Goal: Task Accomplishment & Management: Use online tool/utility

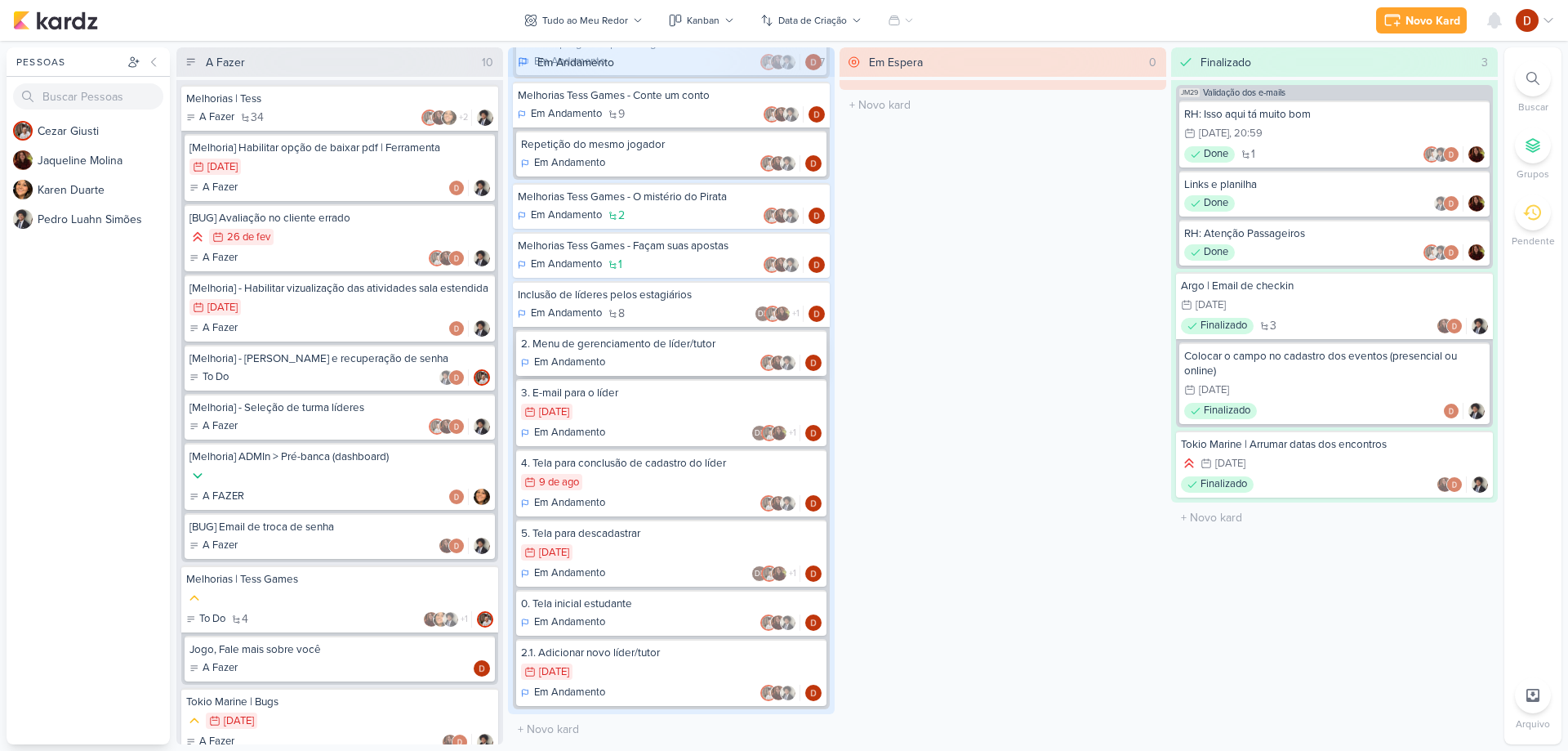
click at [646, 364] on div "Em Andamento" at bounding box center [671, 362] width 301 height 16
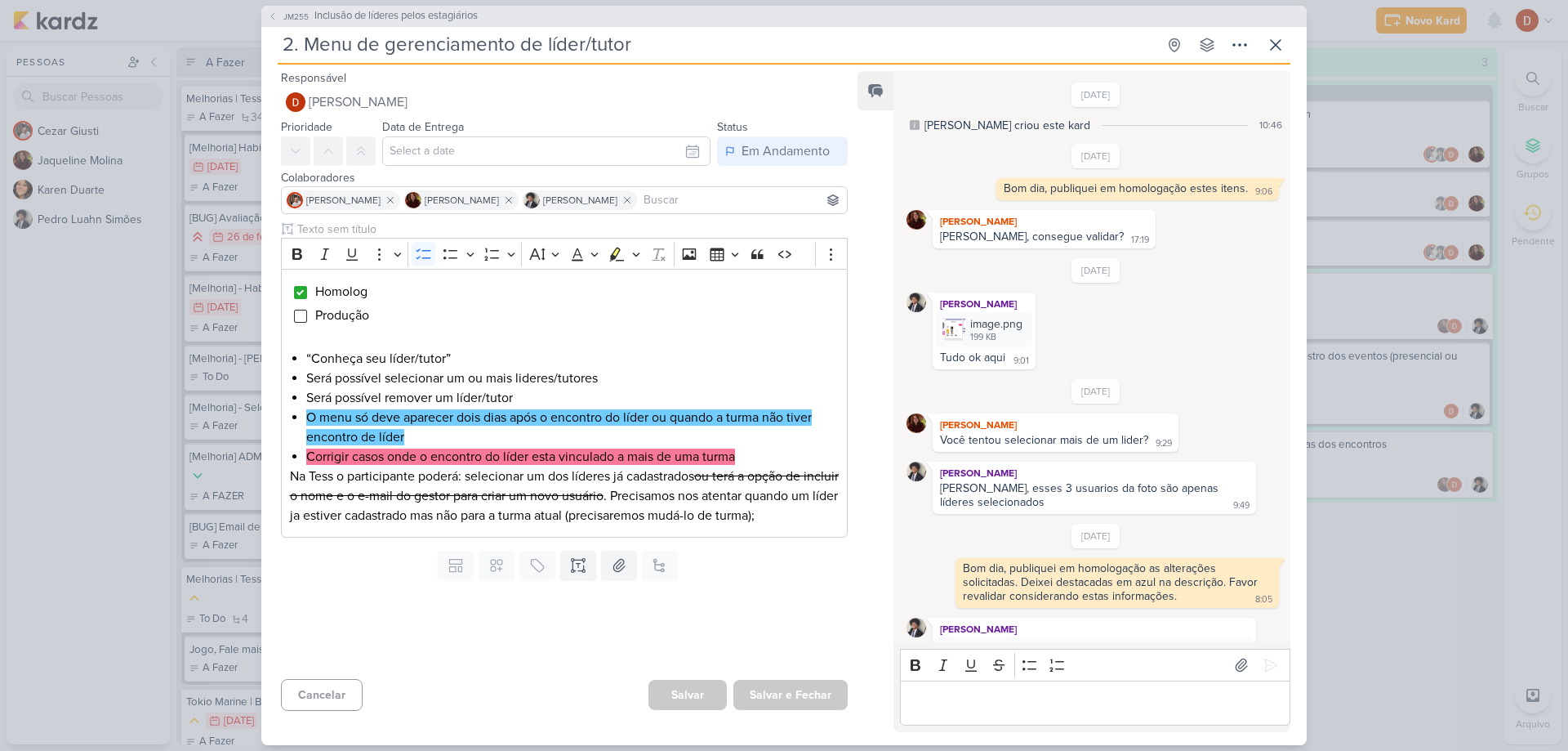
scroll to position [471, 0]
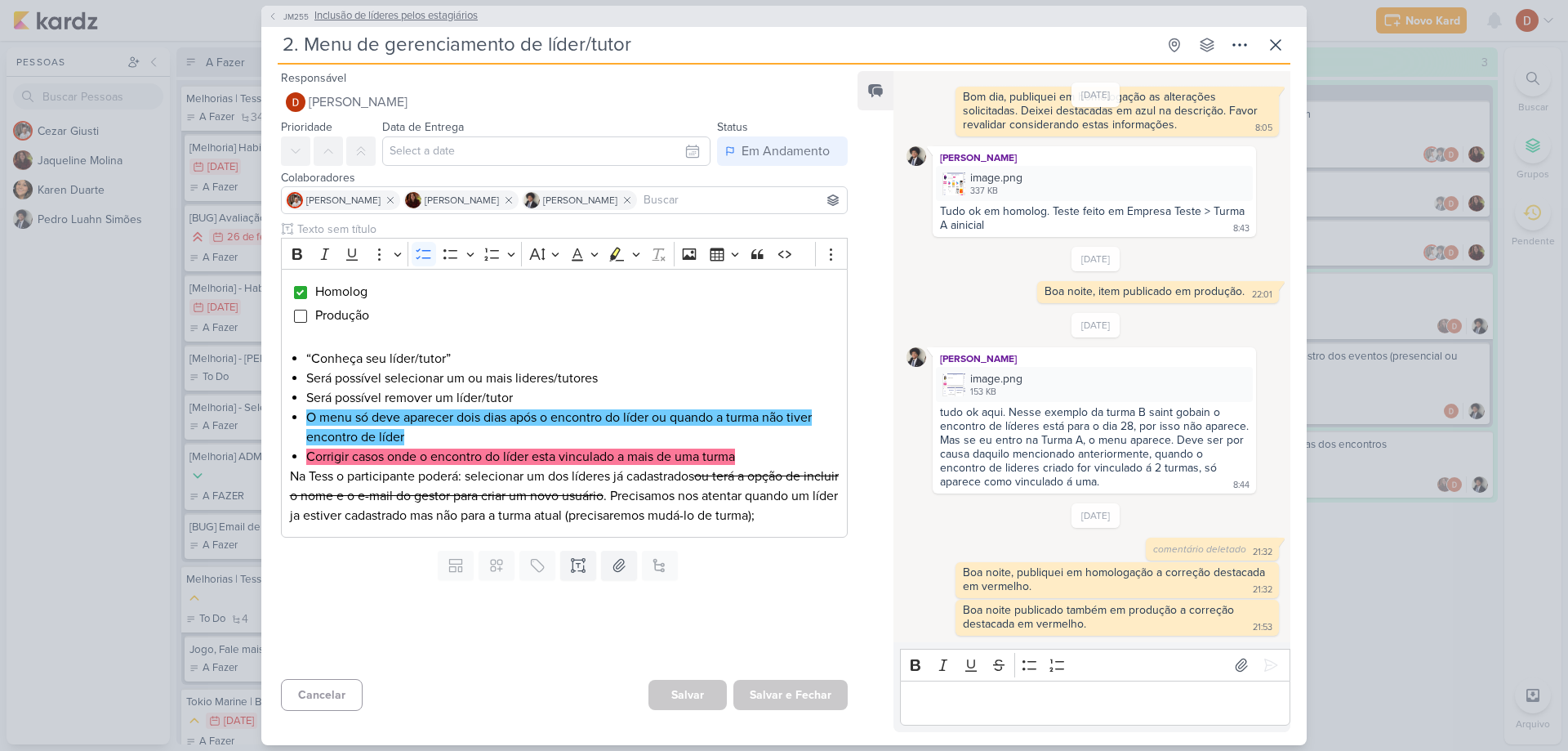
click at [273, 11] on icon at bounding box center [272, 16] width 10 height 10
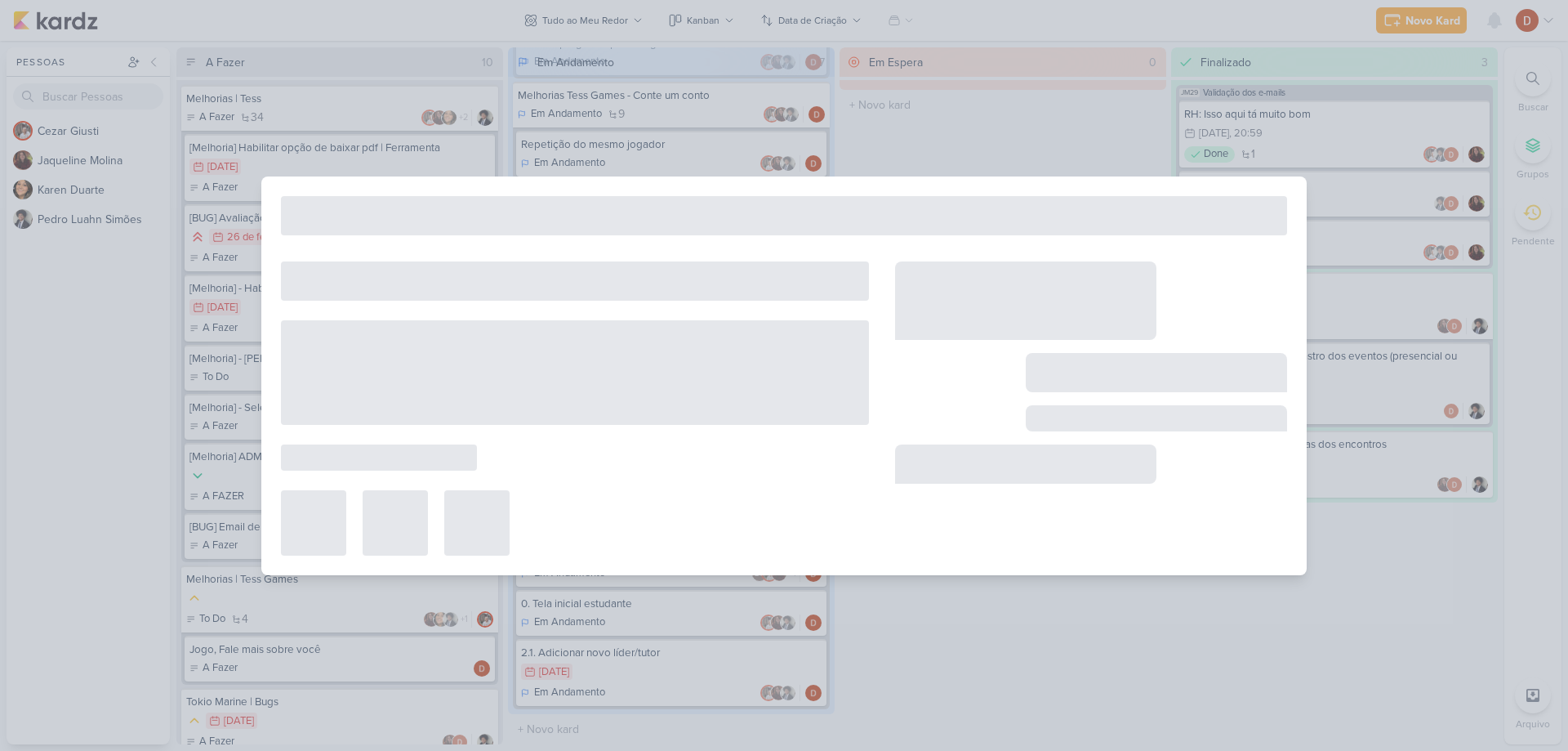
type input "Inclusão de líderes pelos estagiários"
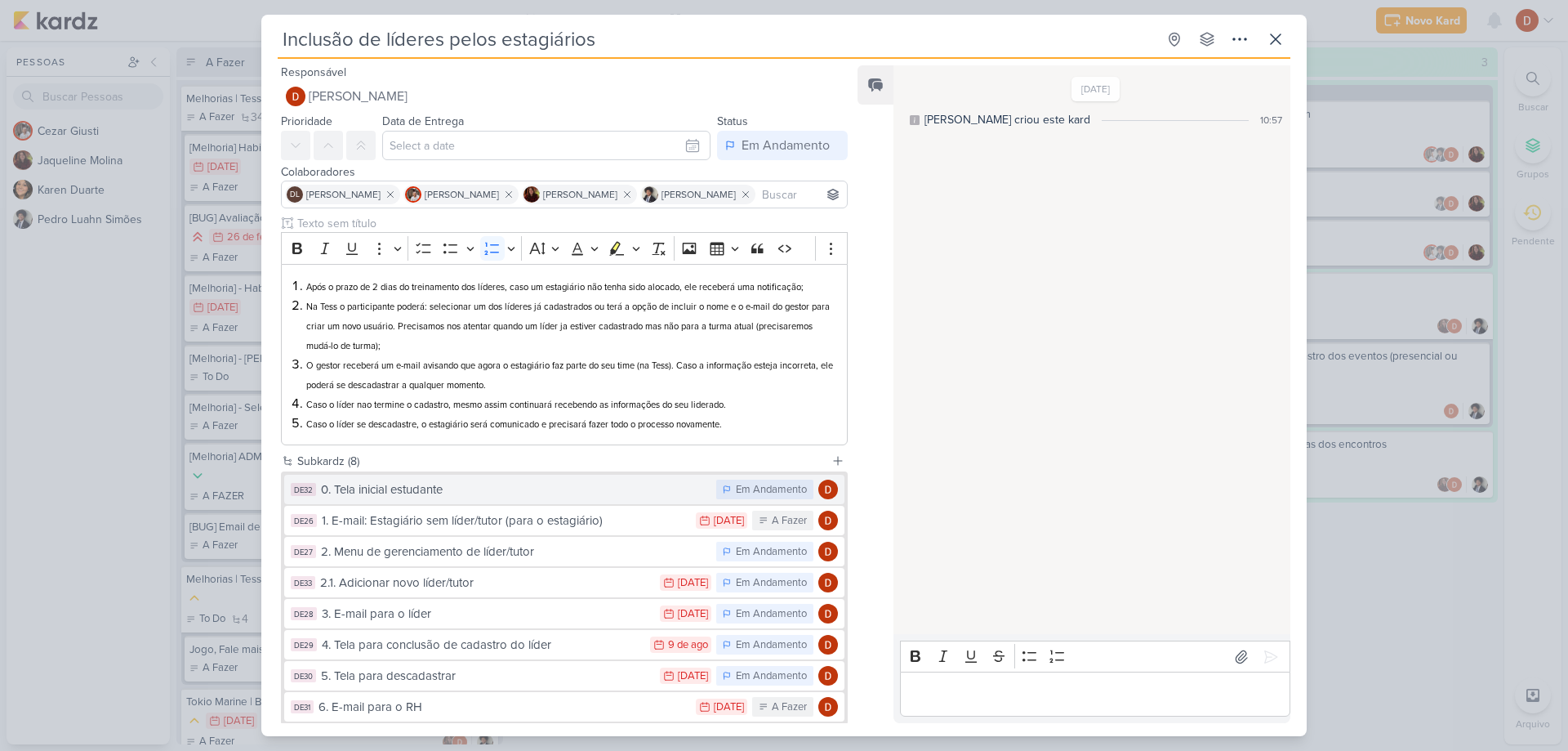
click at [431, 491] on div "0. Tela inicial estudante" at bounding box center [514, 490] width 387 height 19
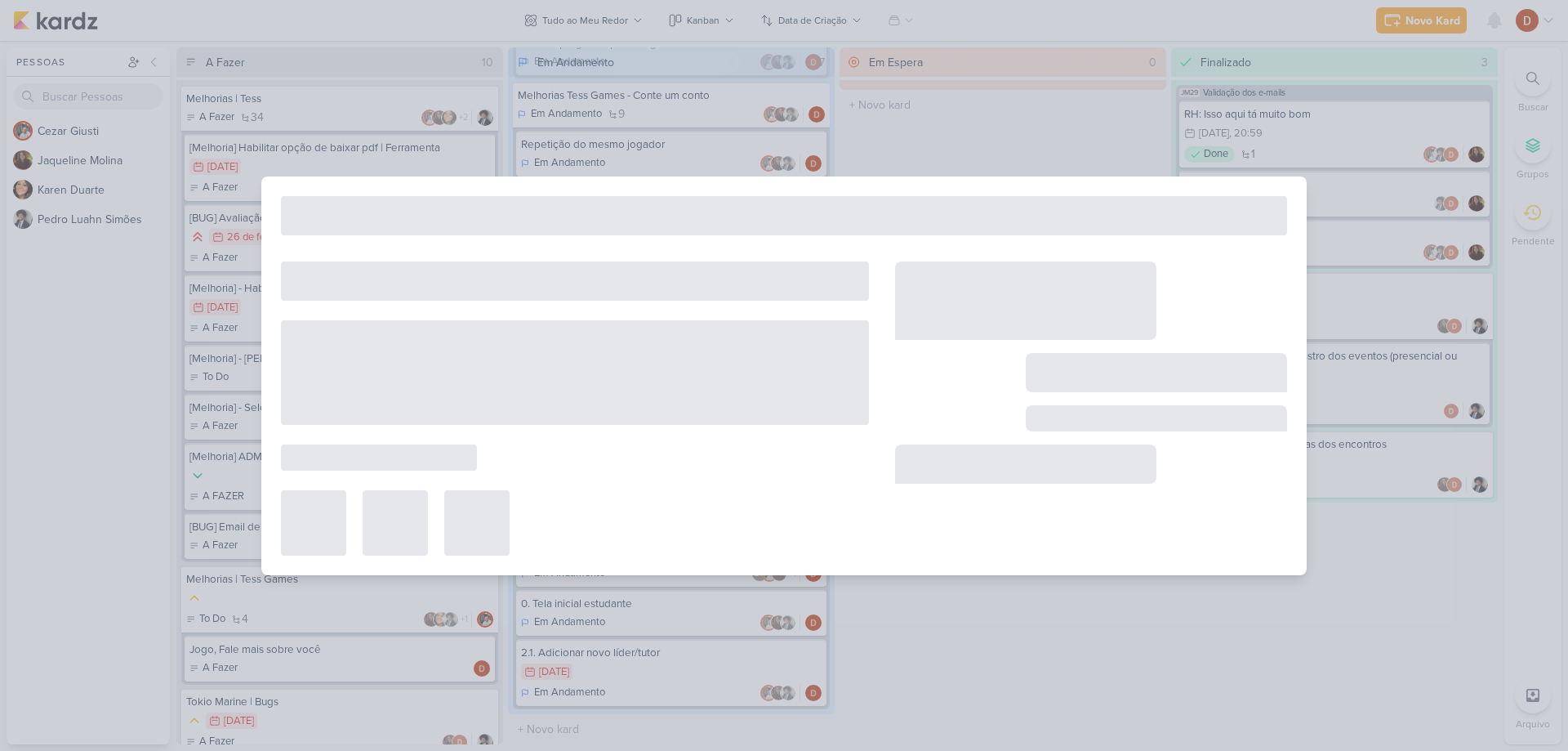
type input "0. Tela inicial estudante"
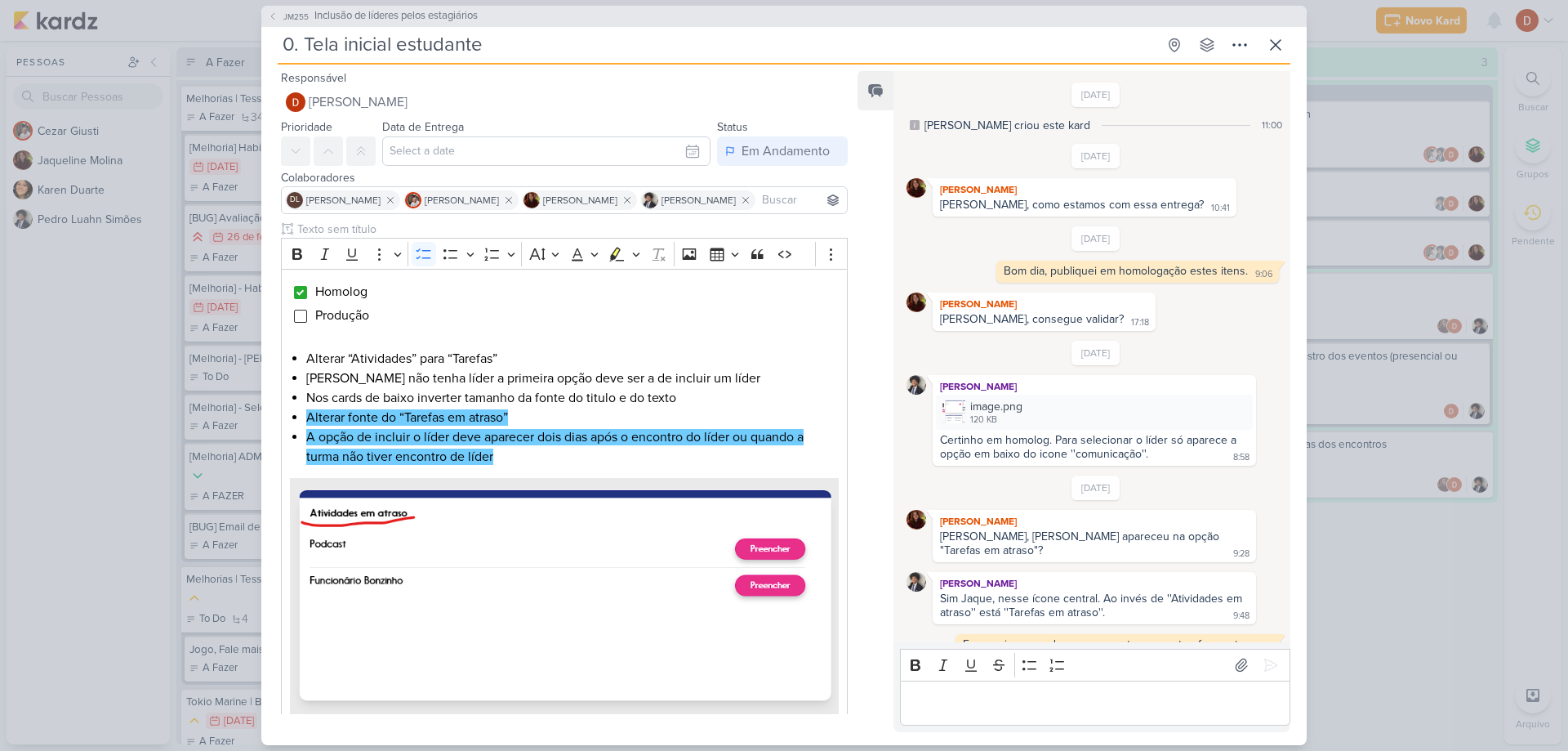
scroll to position [506, 0]
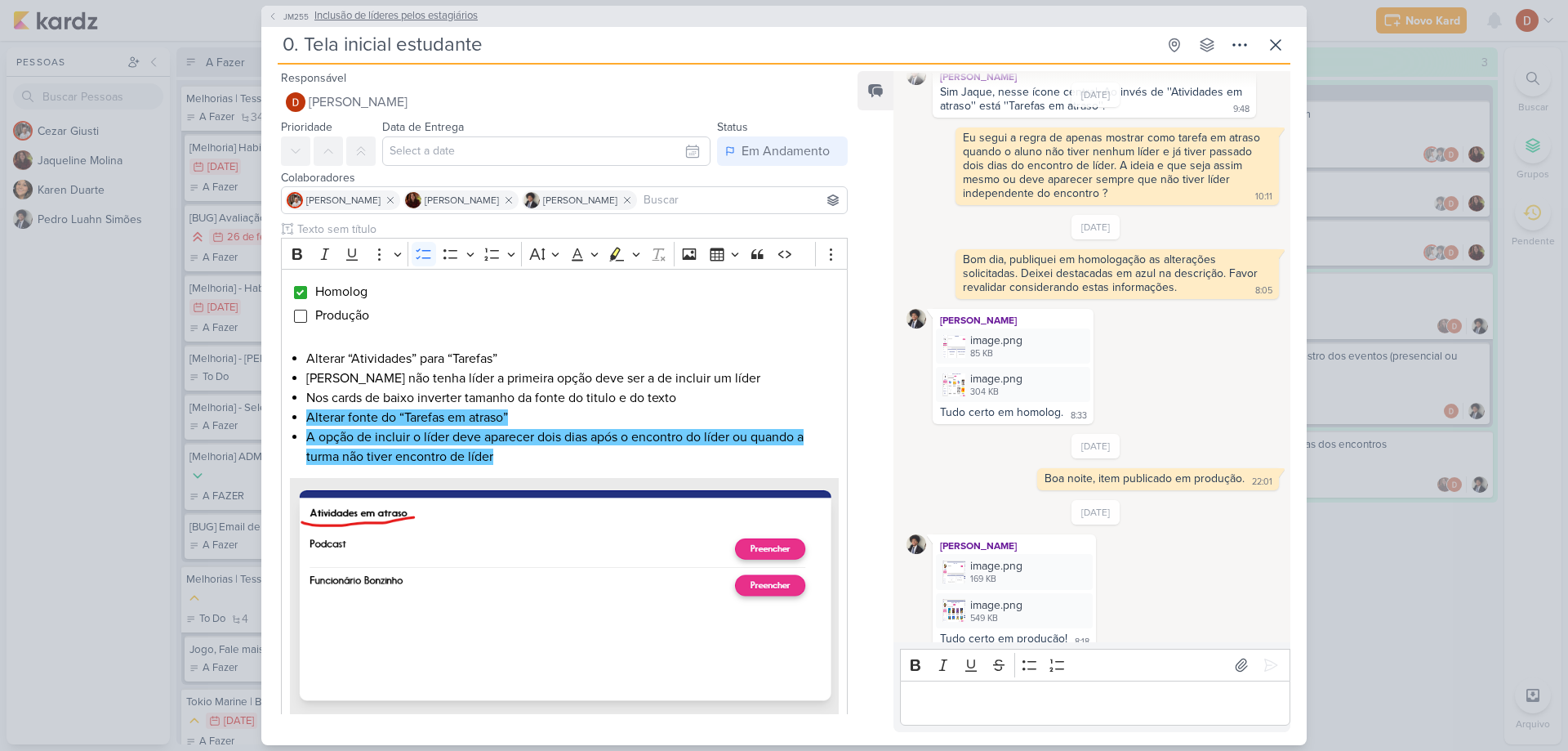
click at [294, 19] on span "JM255" at bounding box center [296, 16] width 31 height 12
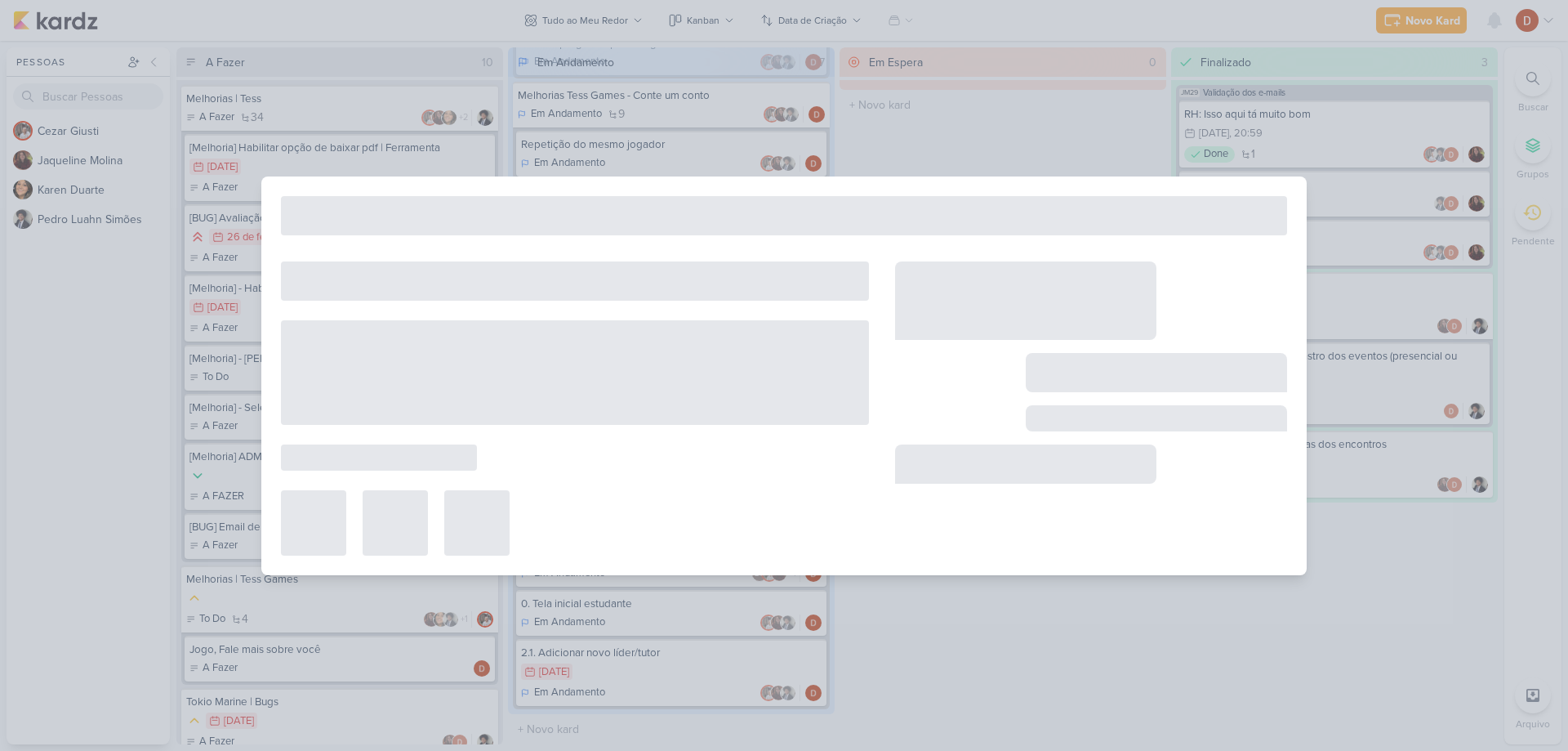
type input "Inclusão de líderes pelos estagiários"
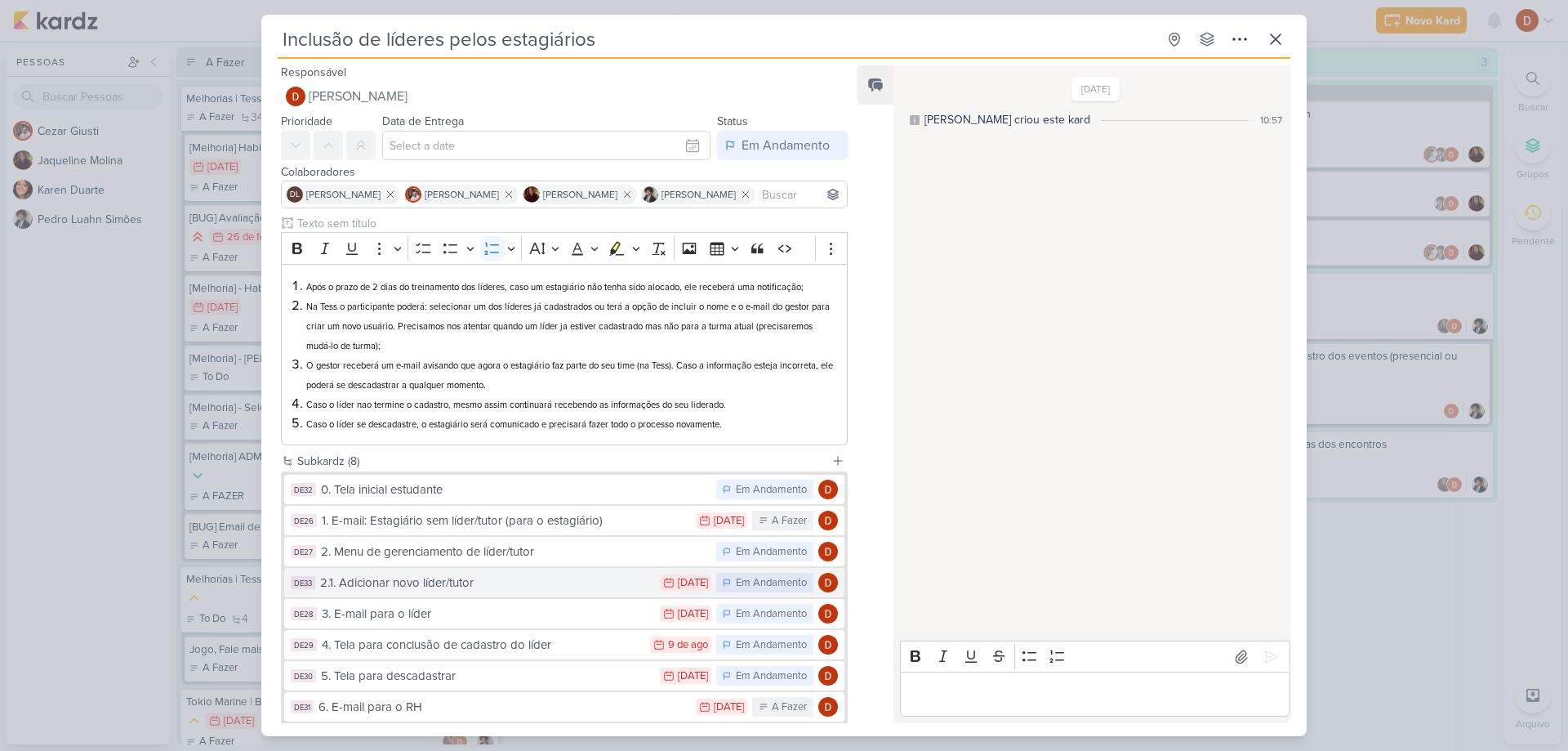
click at [448, 590] on div "2.1. Adicionar novo líder/tutor" at bounding box center [485, 583] width 331 height 19
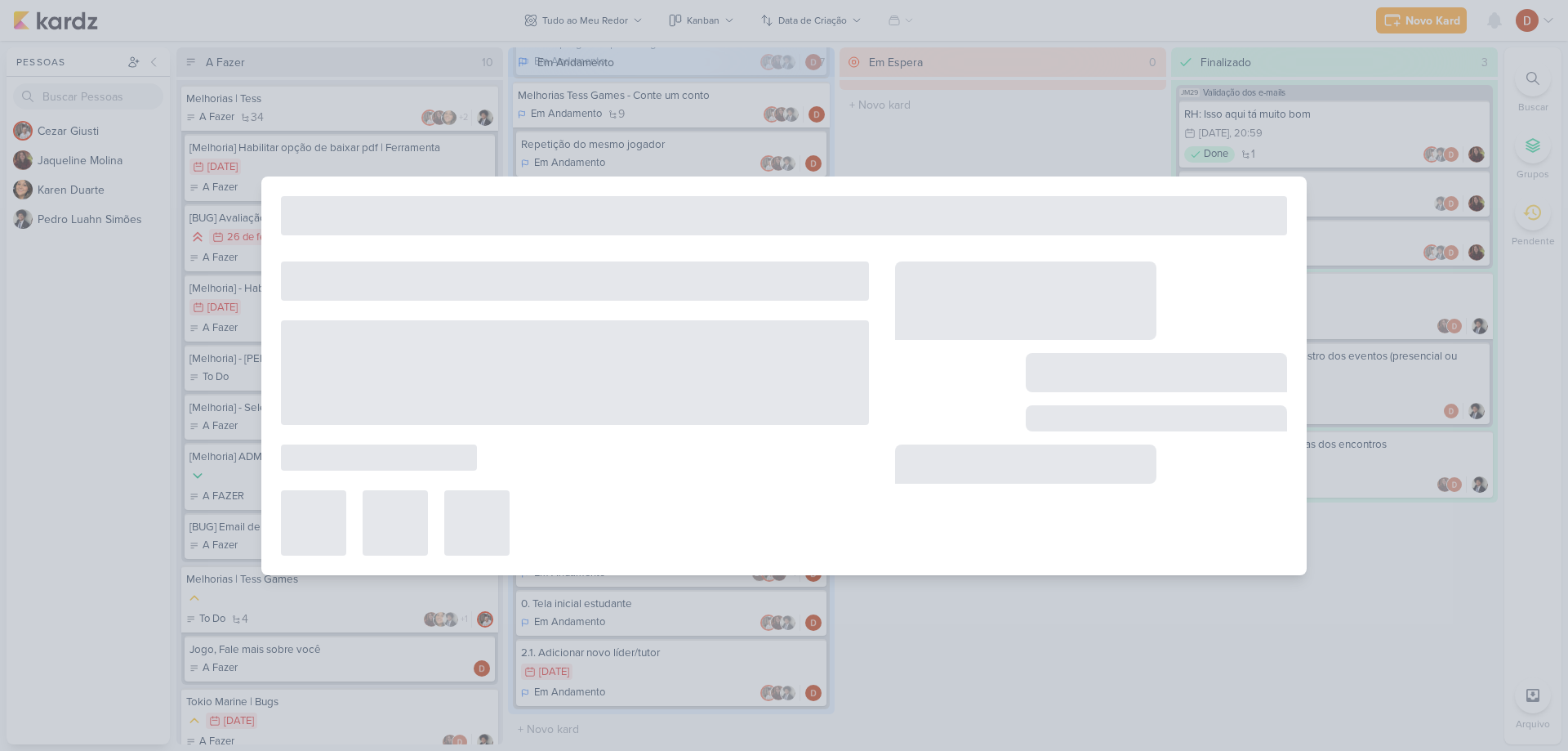
type input "2.1. Adicionar novo líder/tutor"
type input "[DATE] 23:59"
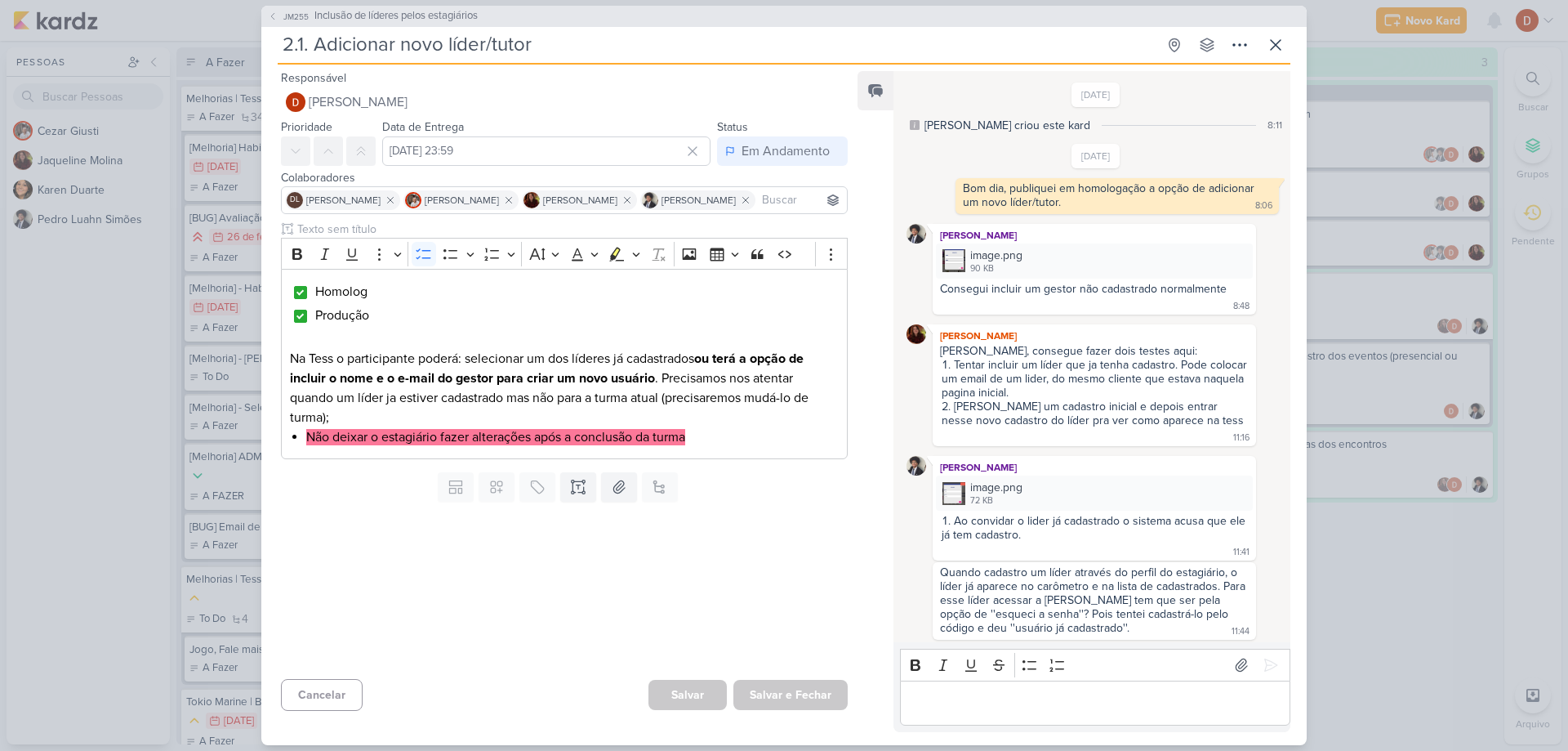
scroll to position [1019, 0]
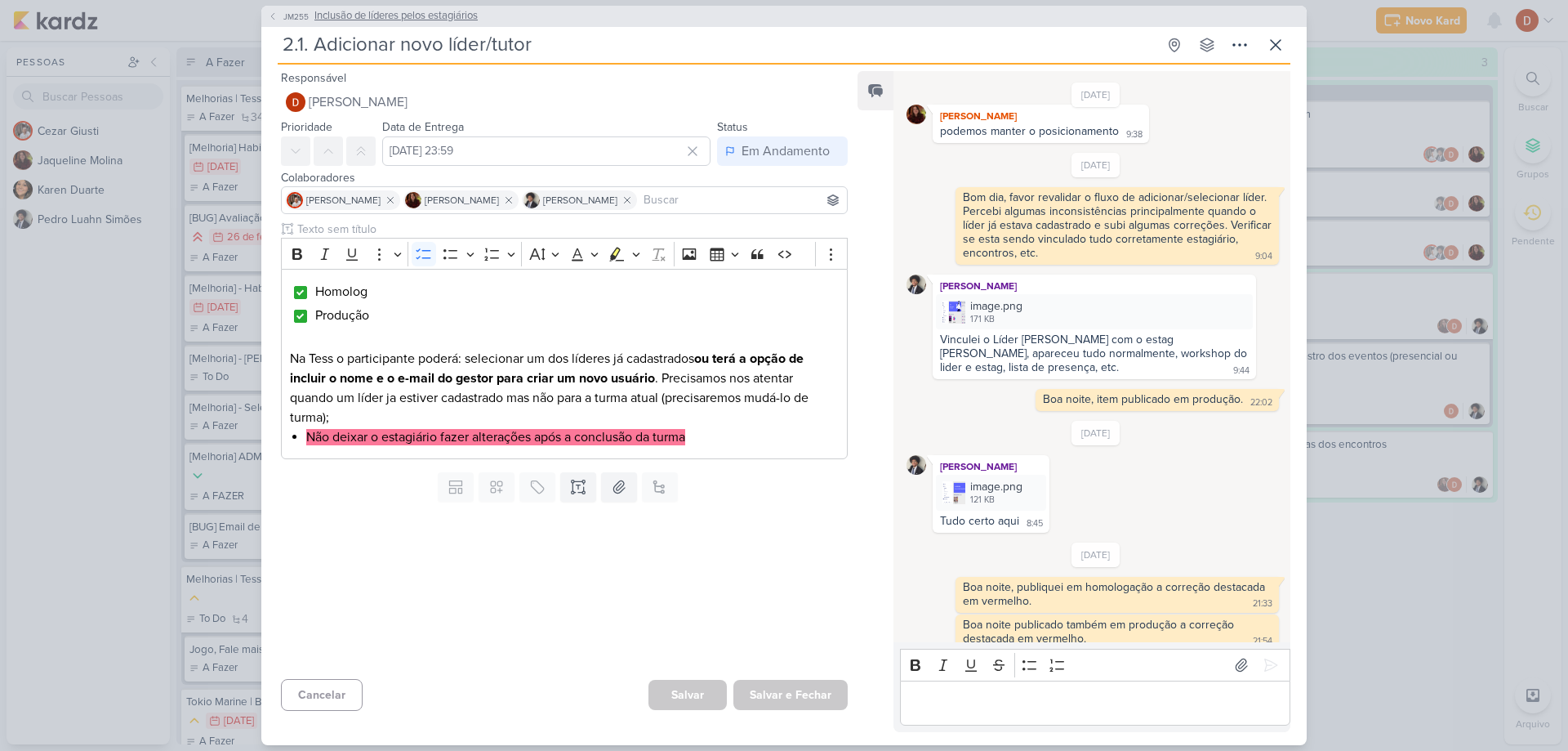
click at [273, 12] on icon at bounding box center [272, 16] width 10 height 10
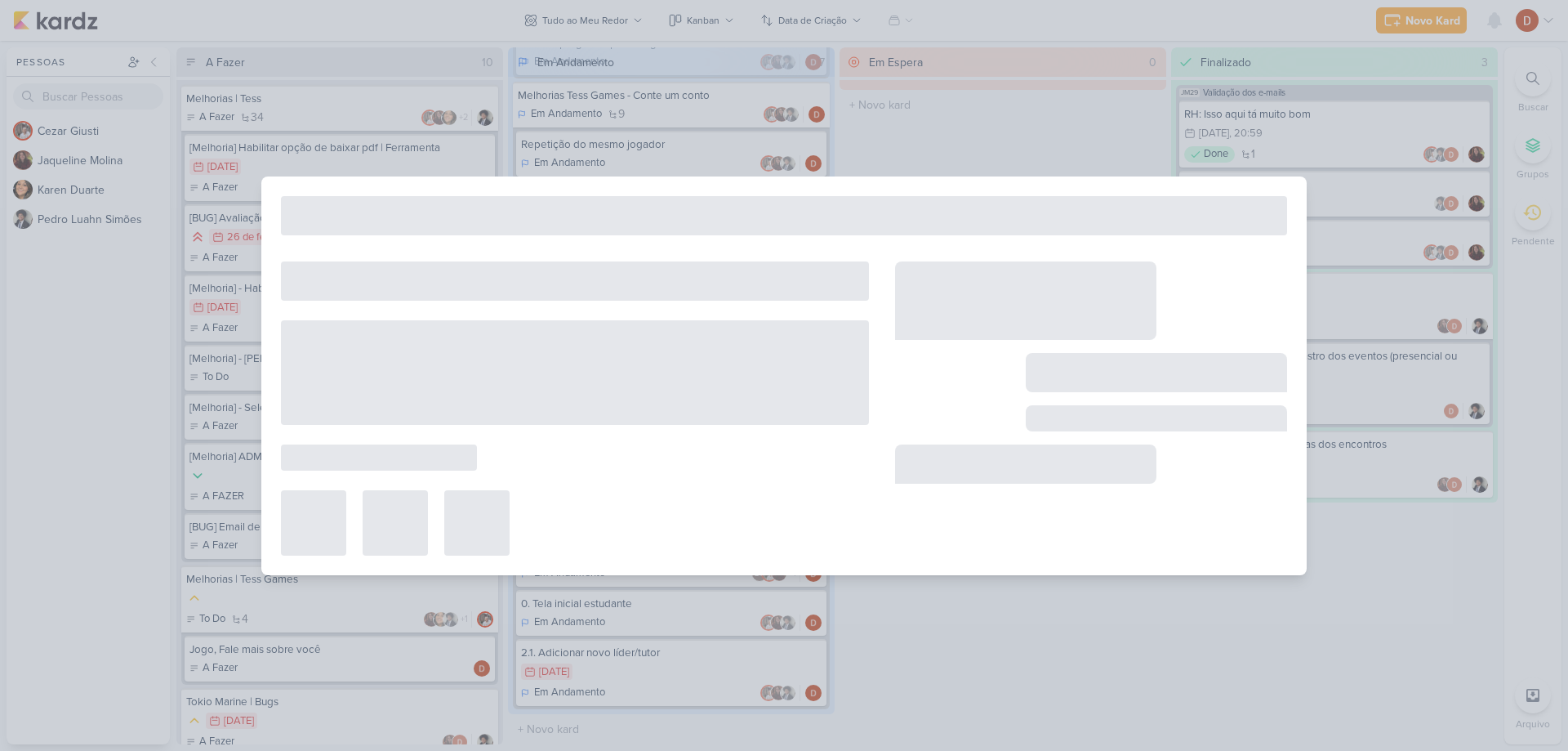
type input "Inclusão de líderes pelos estagiários"
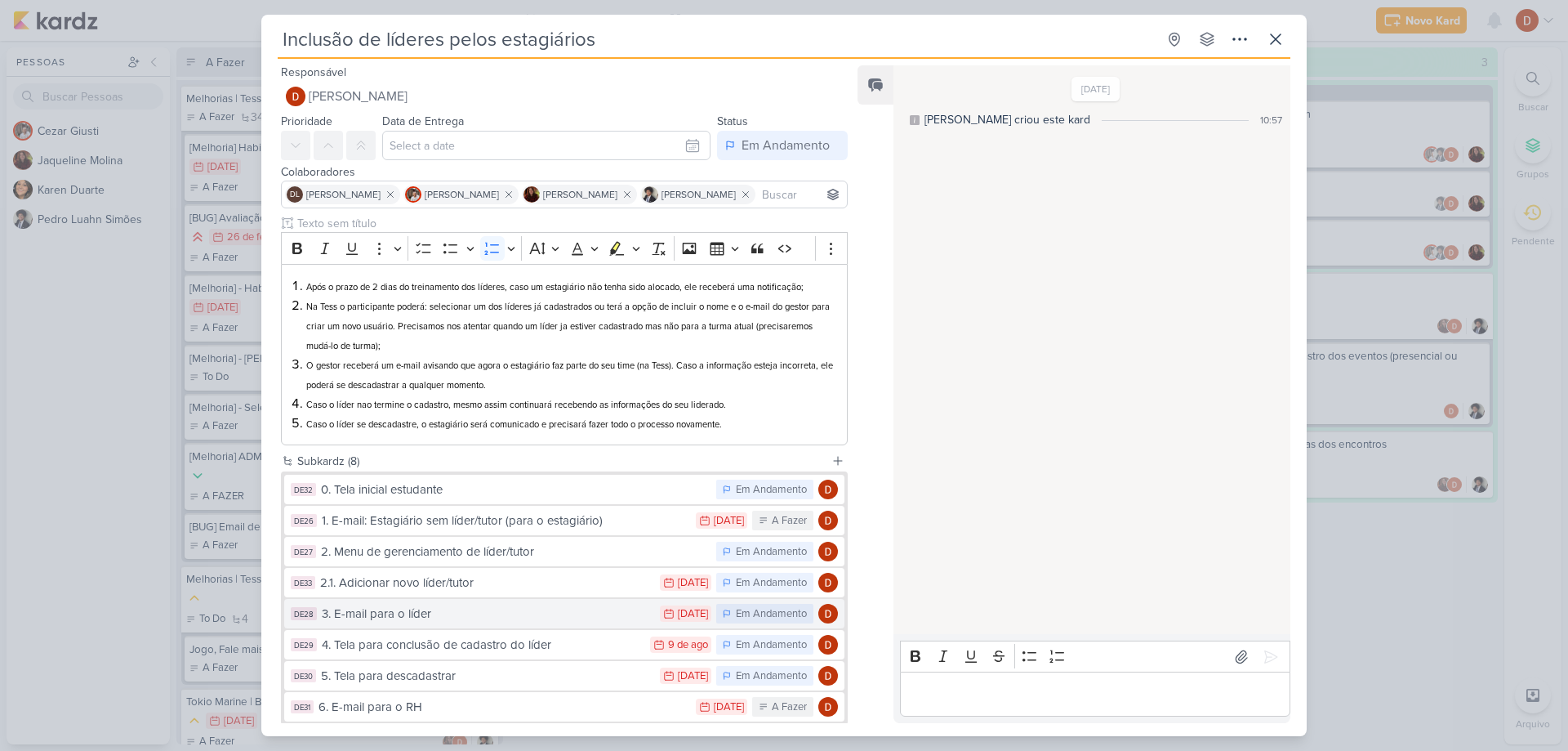
click at [450, 617] on div "3. E-mail para o líder" at bounding box center [486, 614] width 329 height 19
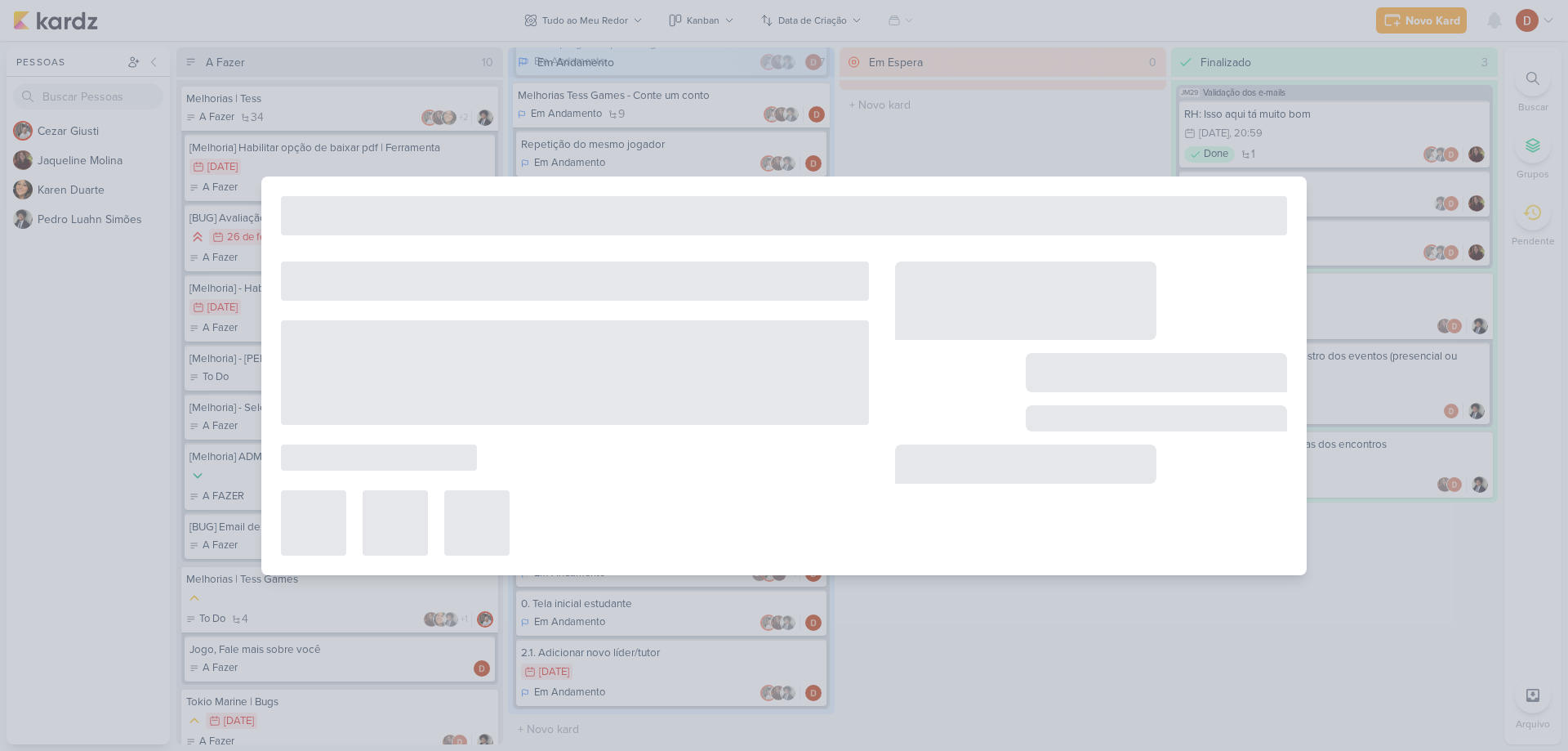
type input "3. E-mail para o líder"
type input "[DATE] 23:59"
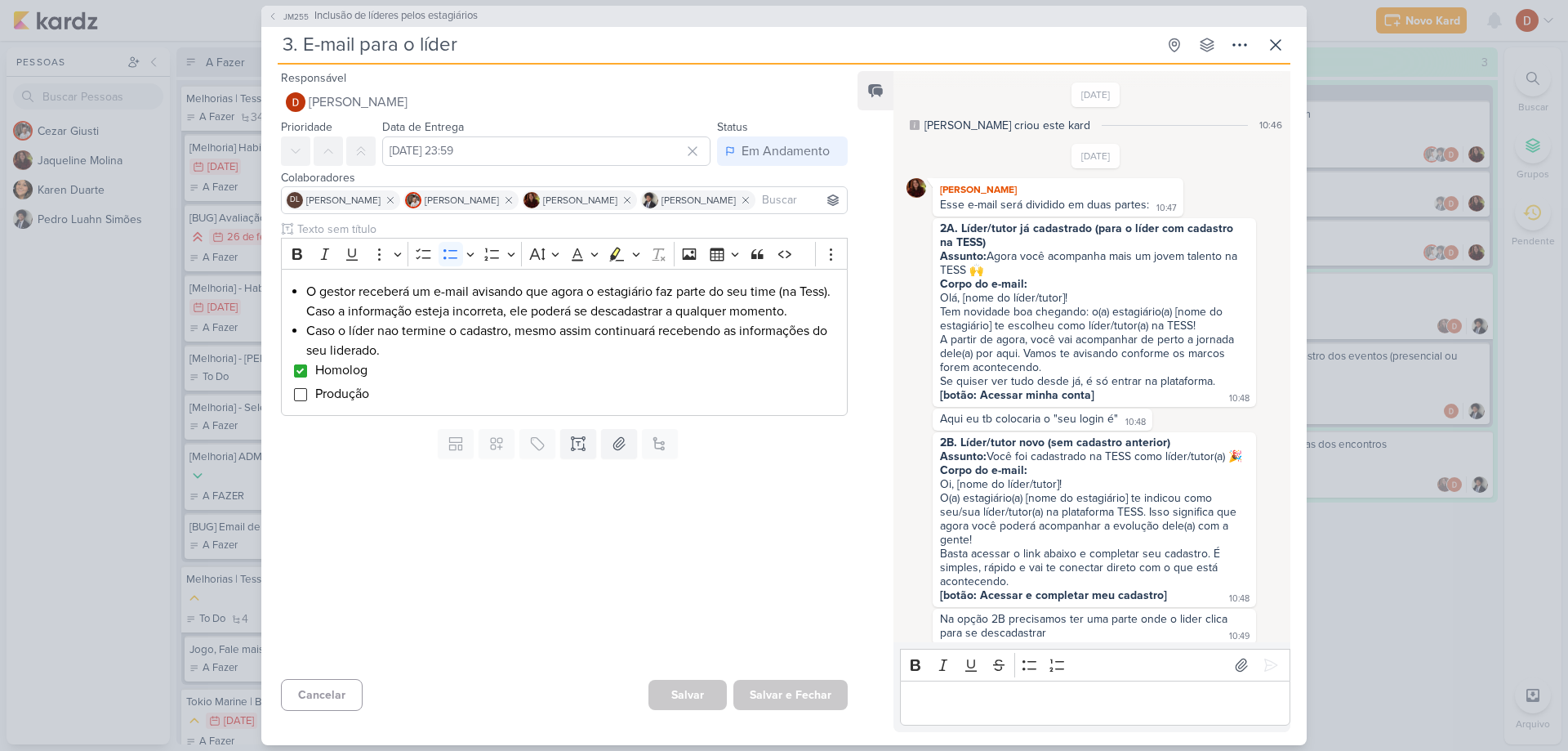
scroll to position [846, 0]
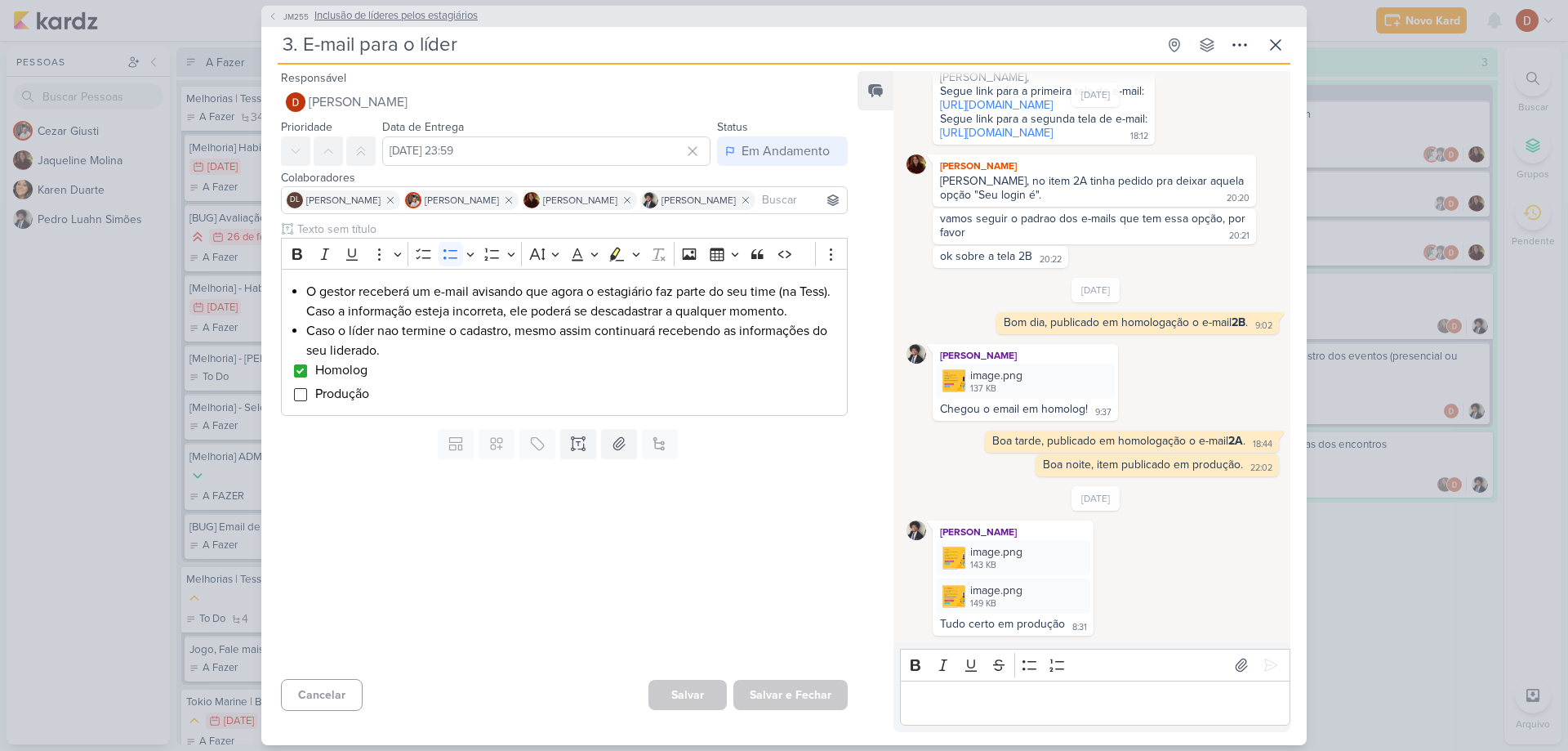
click at [271, 10] on button "JM255 Inclusão de líderes pelos estagiários" at bounding box center [372, 16] width 210 height 16
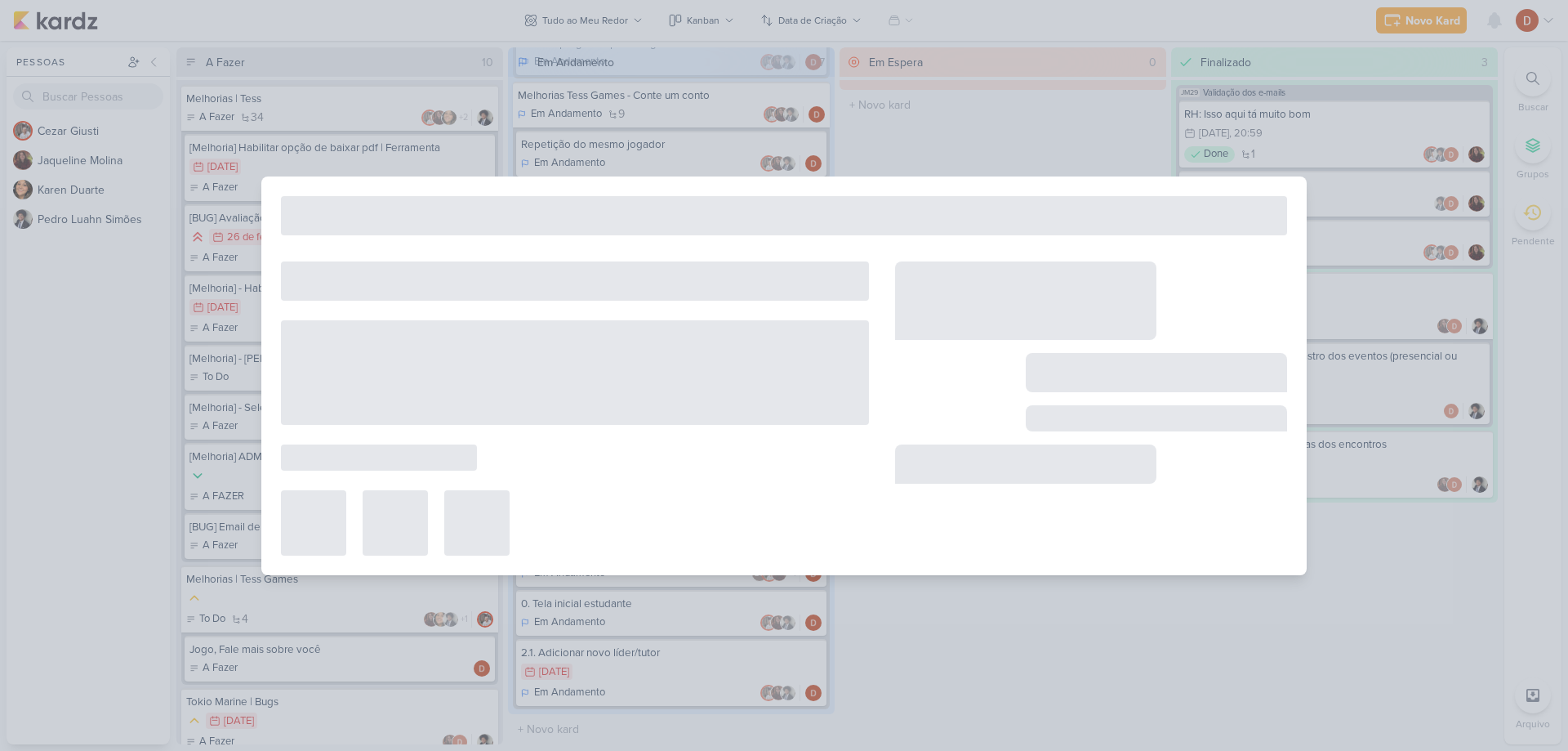
type input "Inclusão de líderes pelos estagiários"
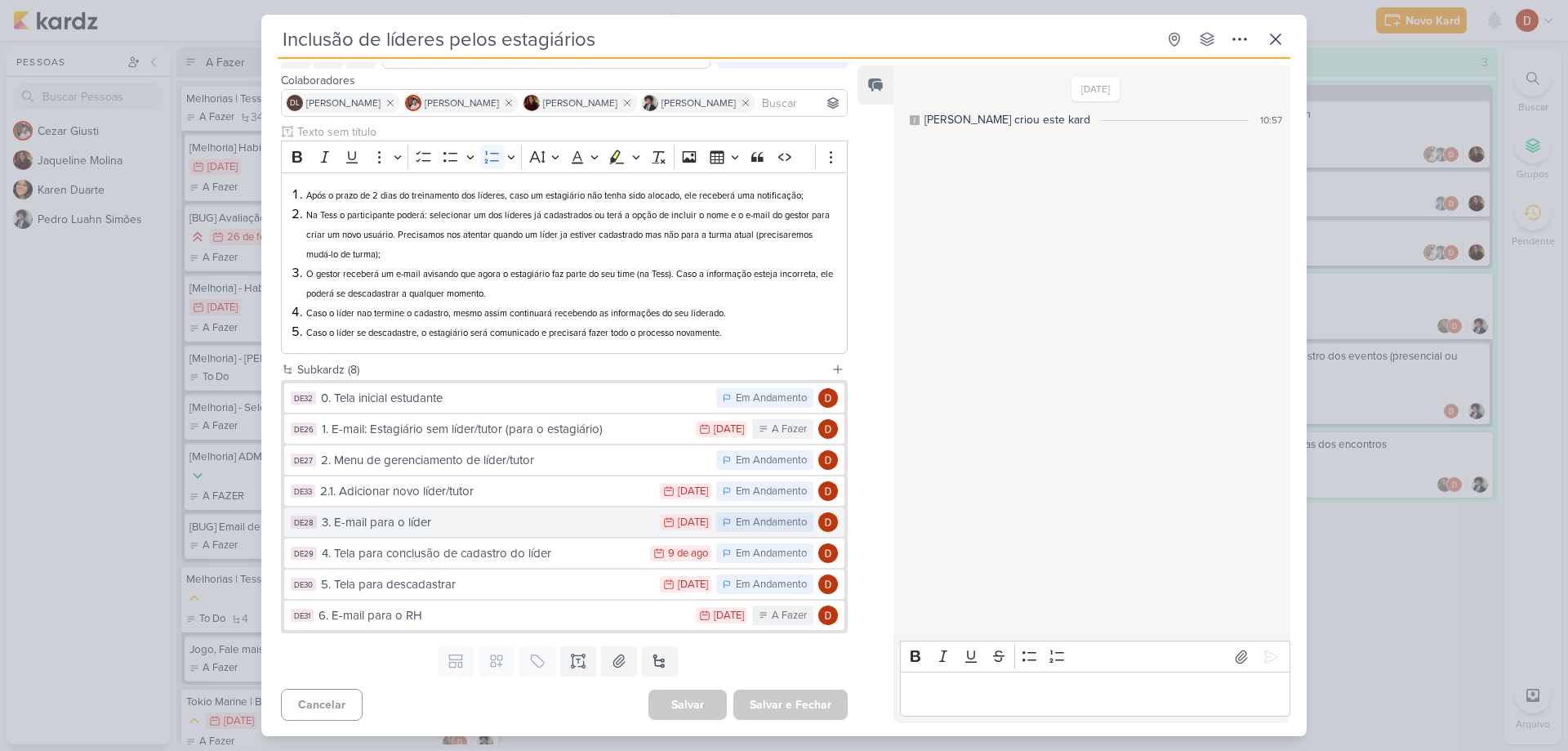
scroll to position [93, 0]
click at [451, 567] on button "DE29 4. Tela para conclusão de cadastro do líder 9/8 [DATE] Em Andamento" at bounding box center [564, 552] width 561 height 30
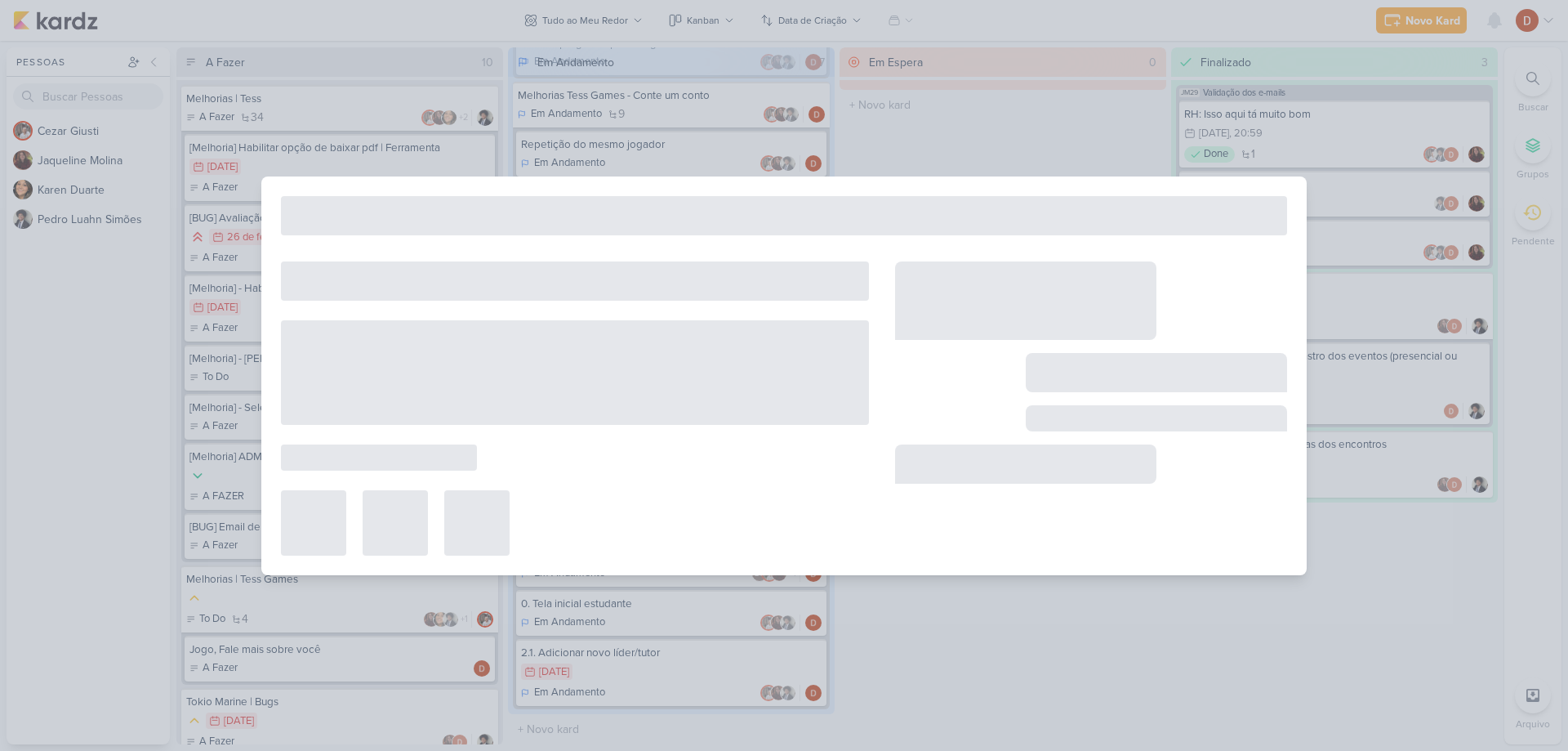
type input "4. Tela para conclusão de cadastro do líder"
type input "[DATE] 23:59"
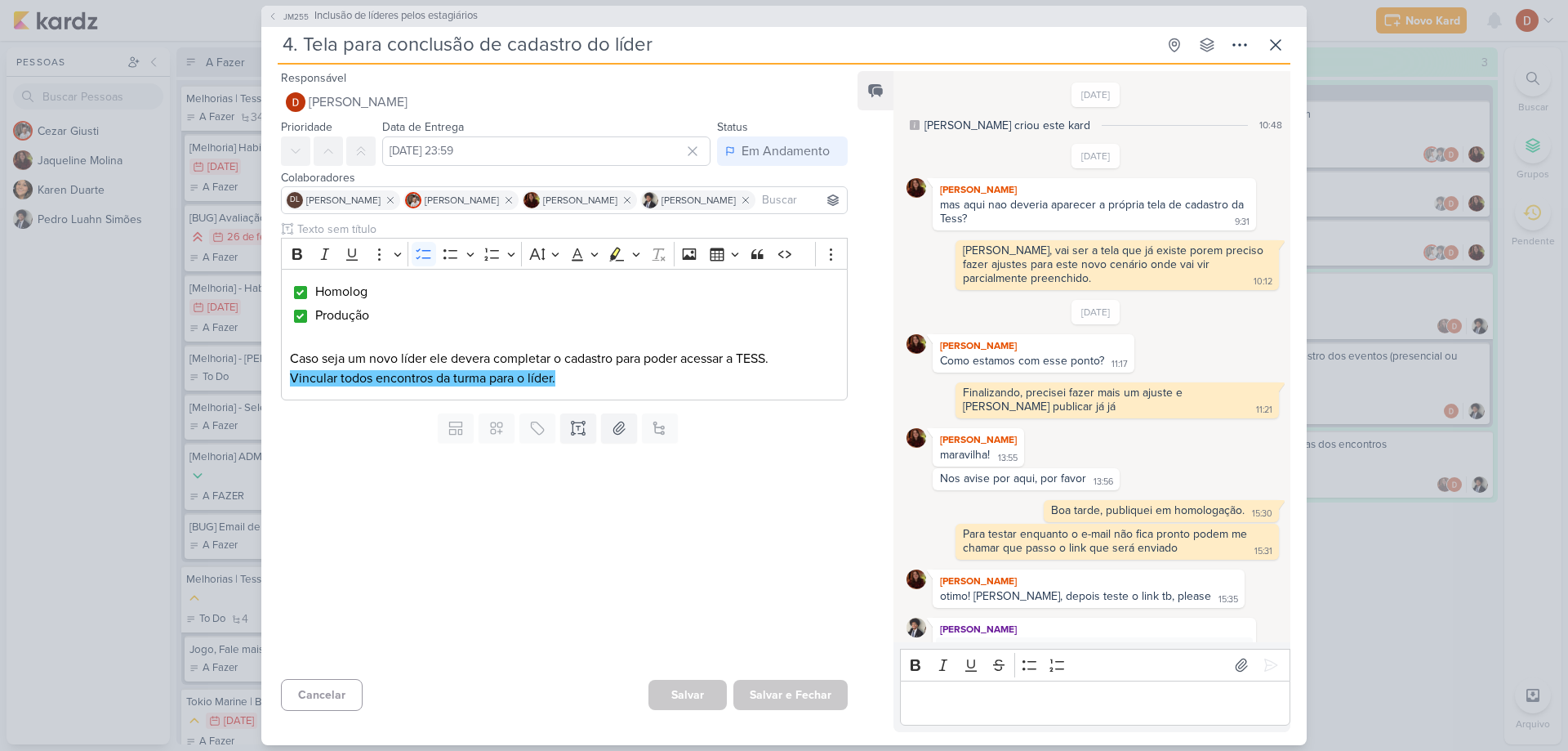
scroll to position [708, 0]
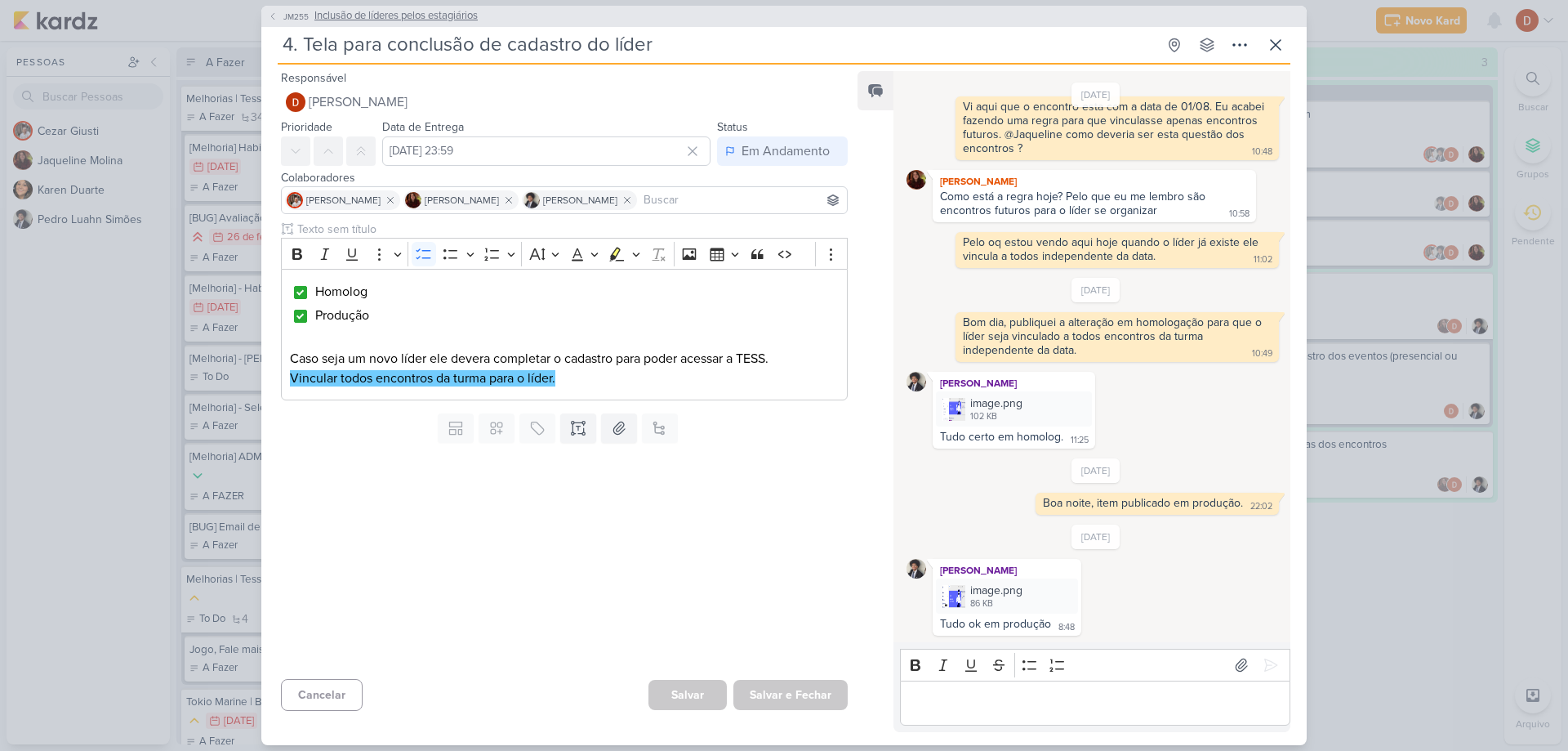
click at [288, 9] on button "JM255 Inclusão de líderes pelos estagiários" at bounding box center [372, 16] width 210 height 16
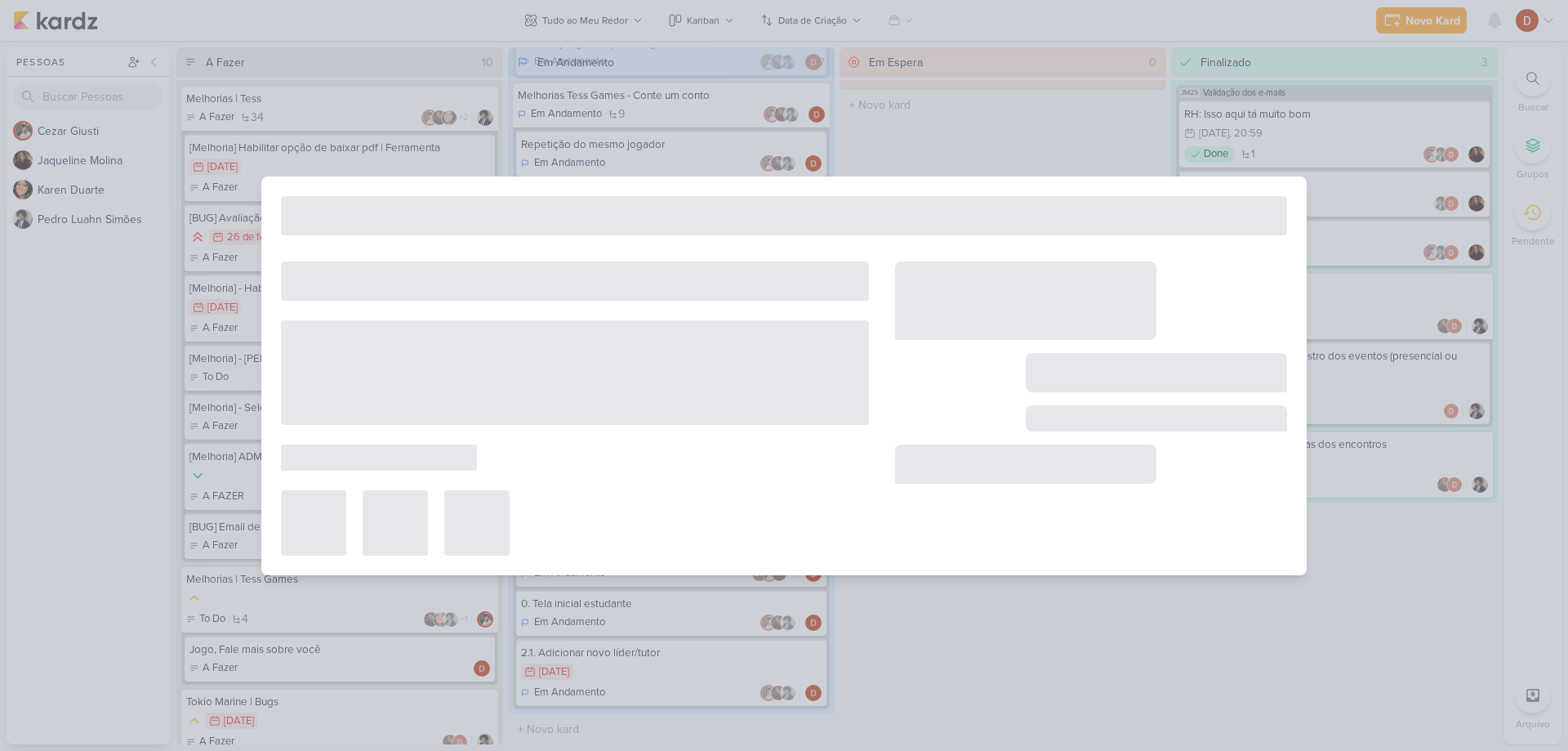
type input "Inclusão de líderes pelos estagiários"
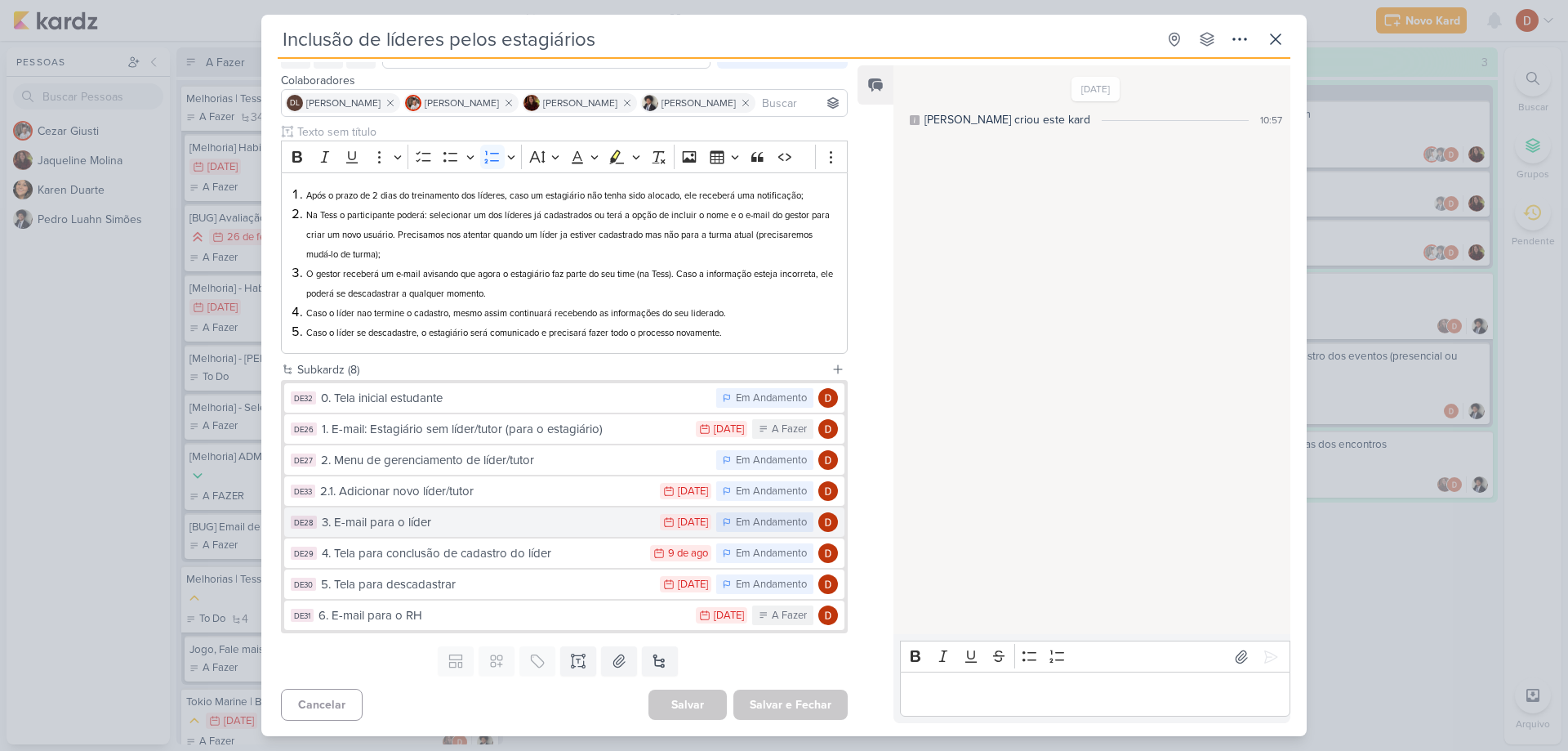
scroll to position [93, 0]
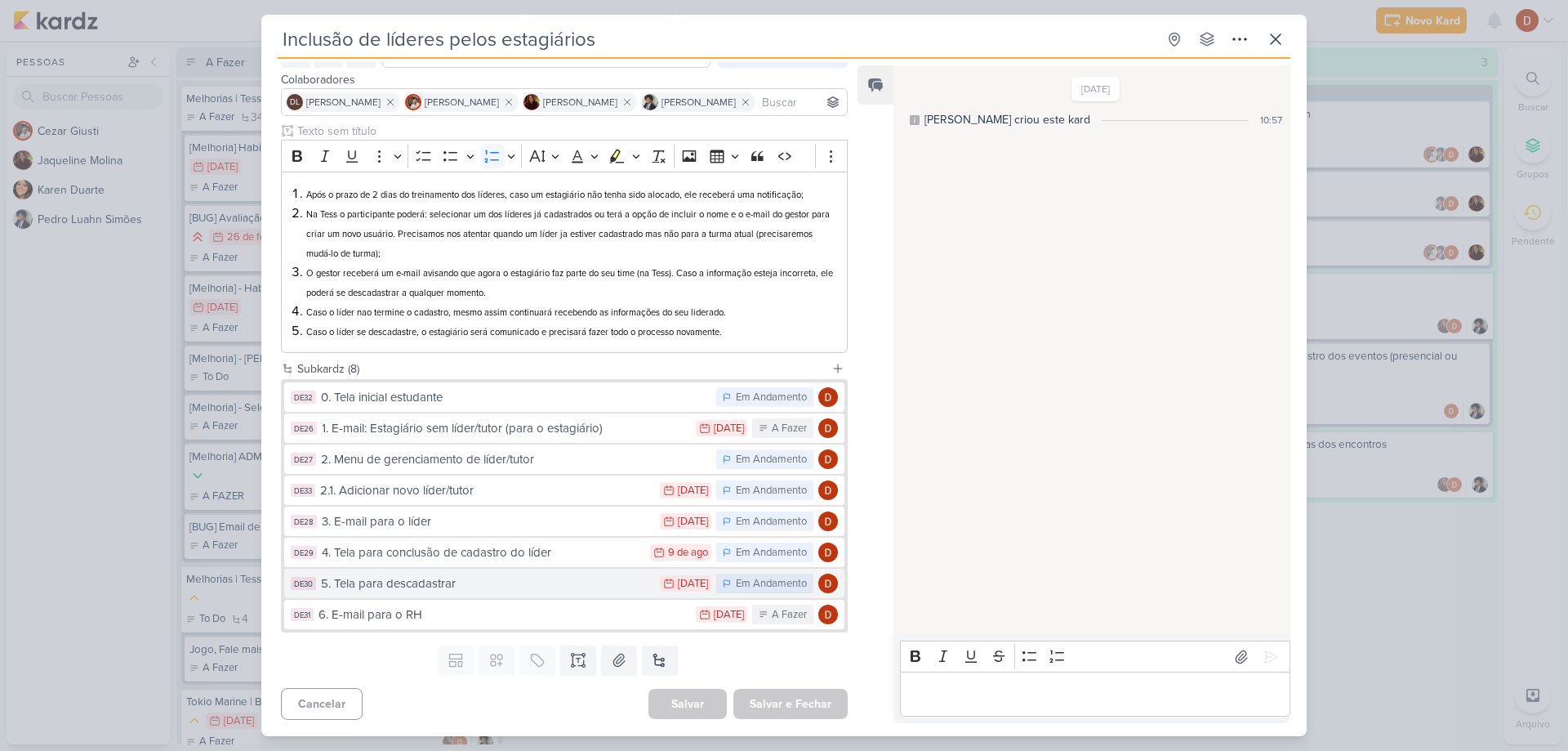
click at [426, 590] on div "5. Tela para descadastrar" at bounding box center [486, 584] width 330 height 19
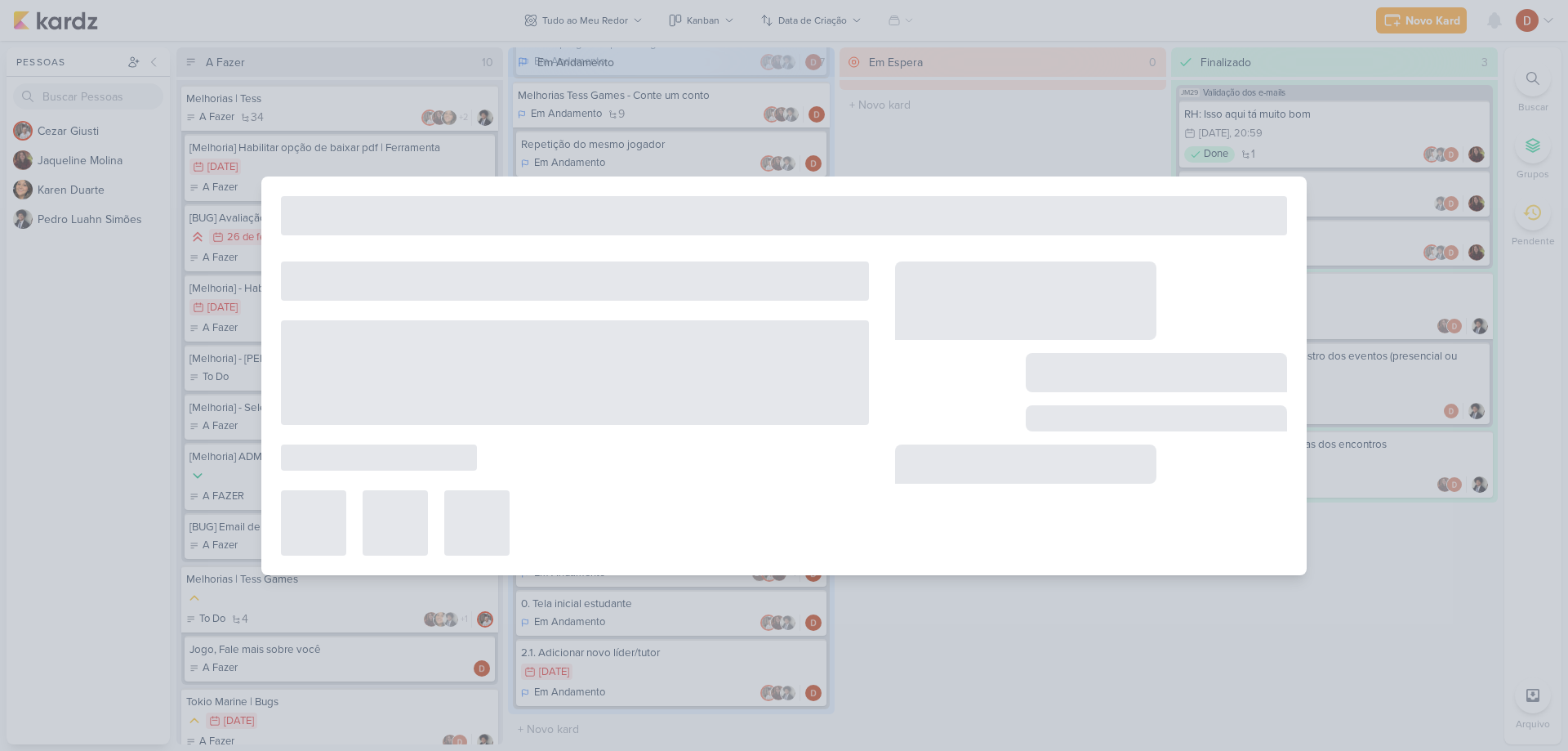
type input "5. Tela para descadastrar"
type input "[DATE] 23:59"
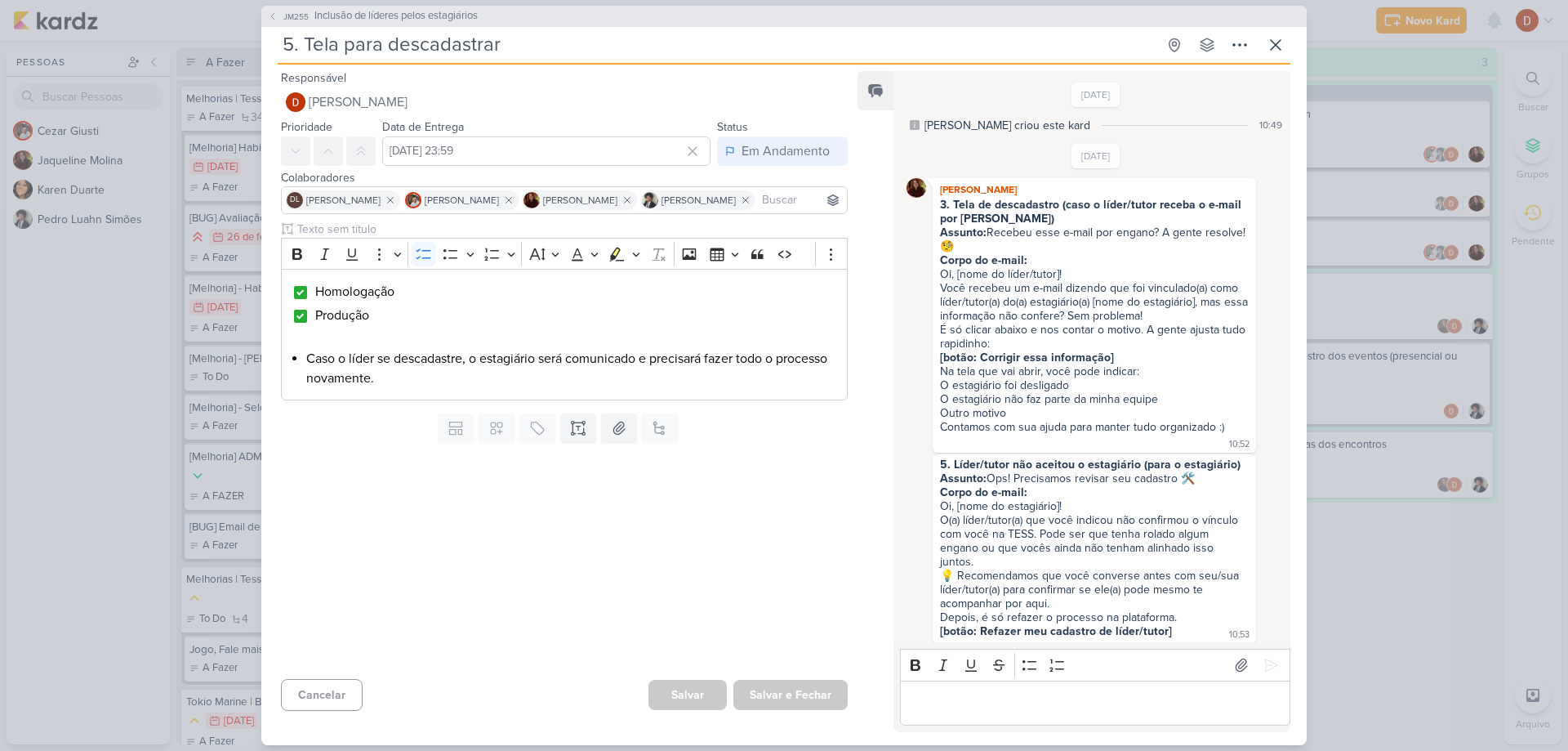
scroll to position [1067, 0]
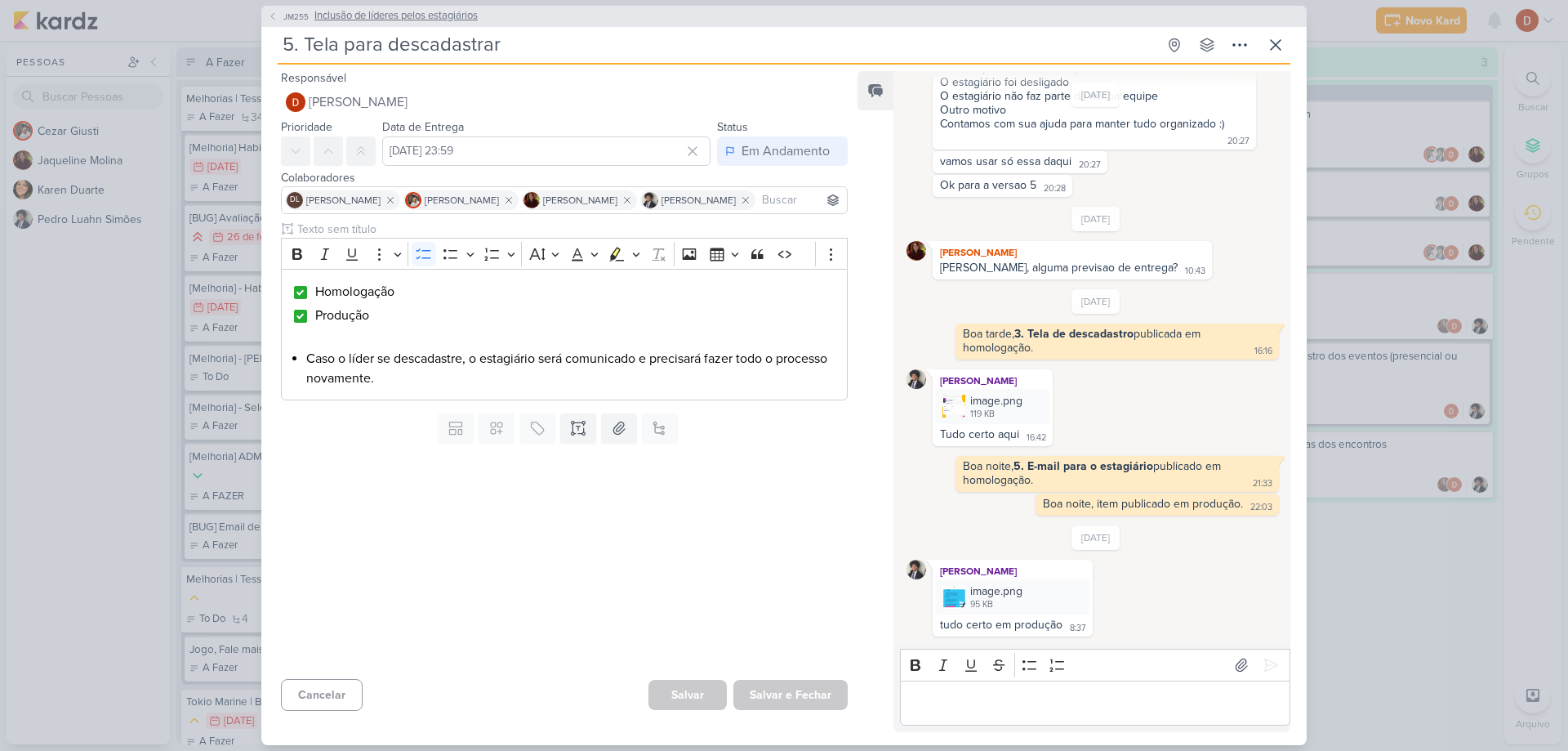
click at [284, 23] on button "JM255 Inclusão de líderes pelos estagiários" at bounding box center [372, 16] width 210 height 16
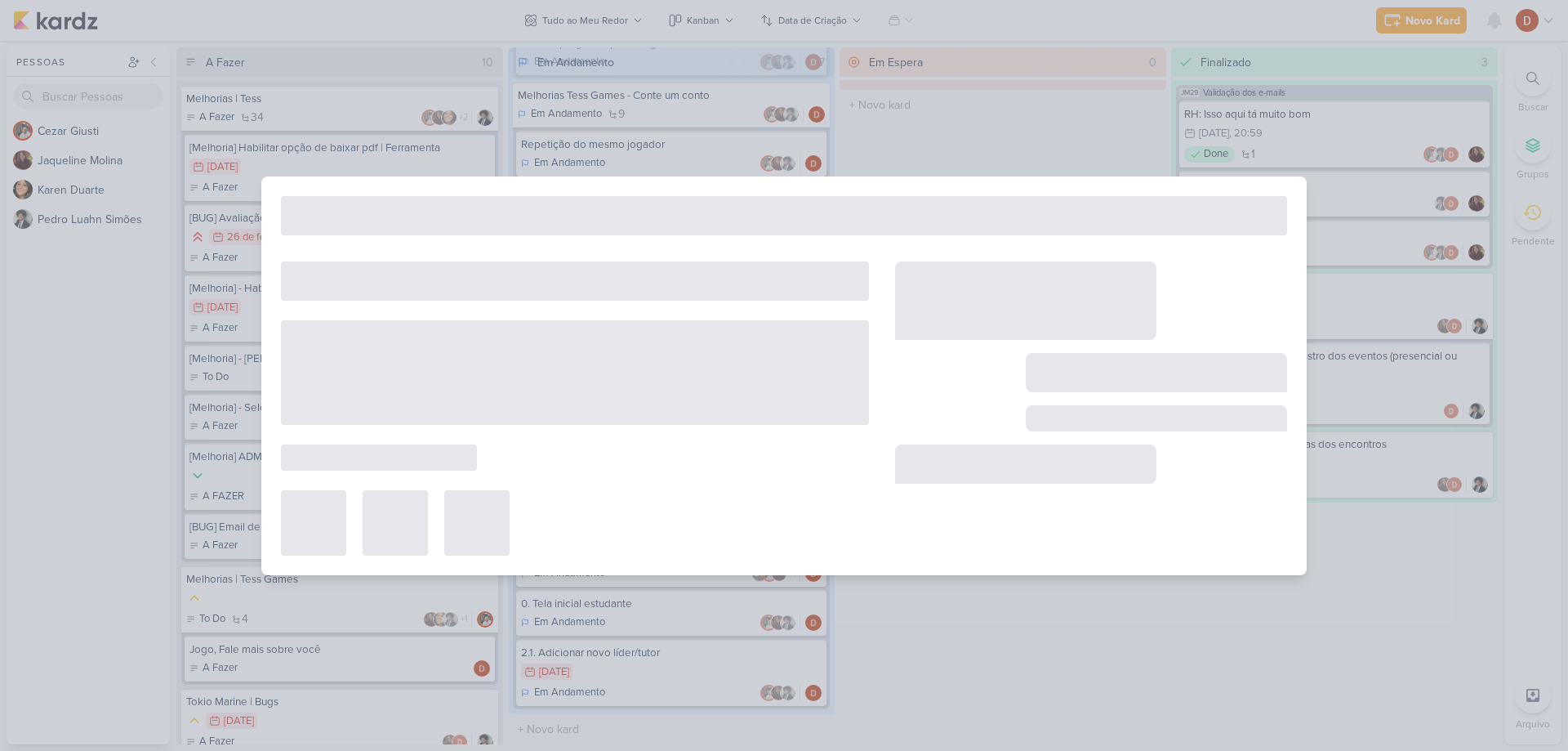
type input "Inclusão de líderes pelos estagiários"
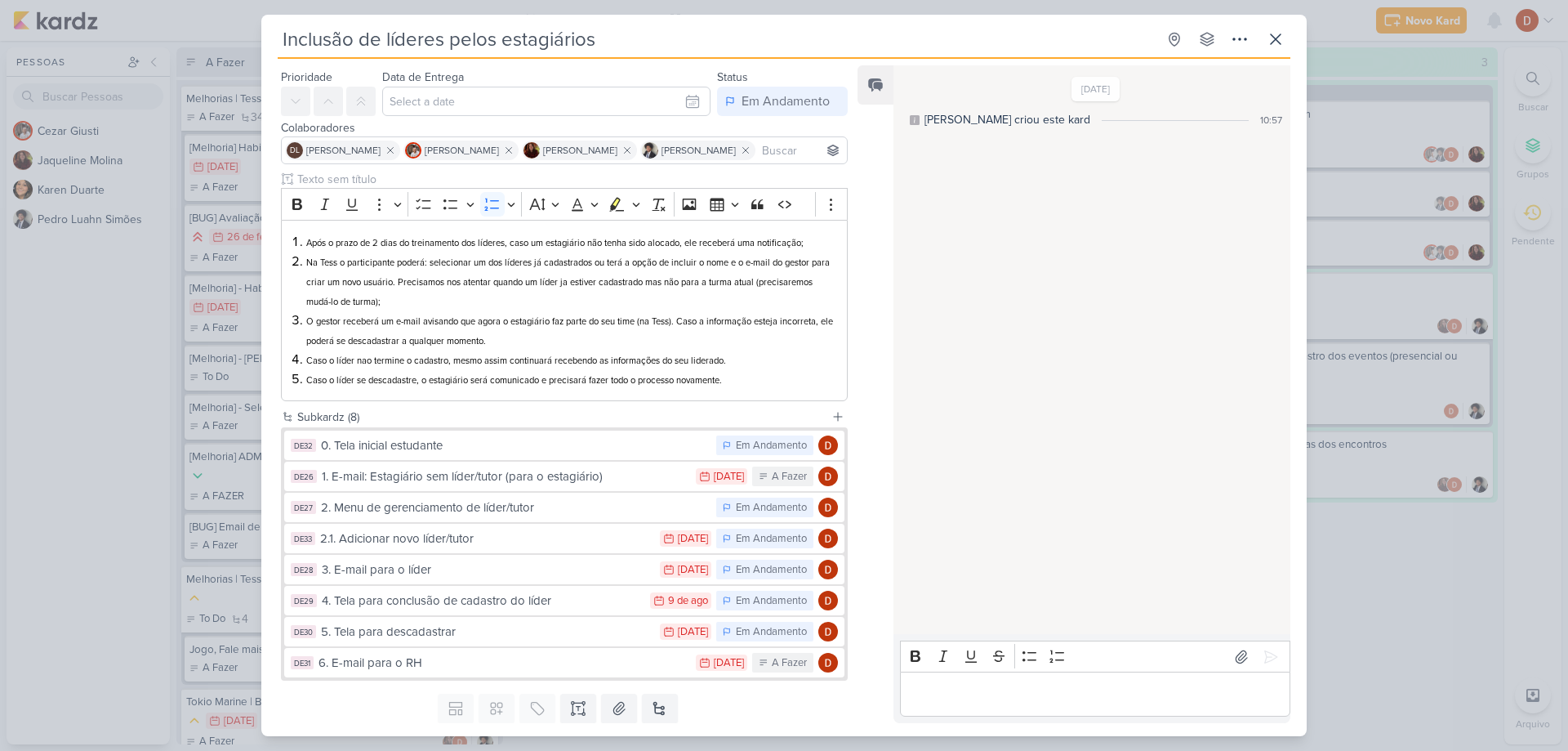
scroll to position [93, 0]
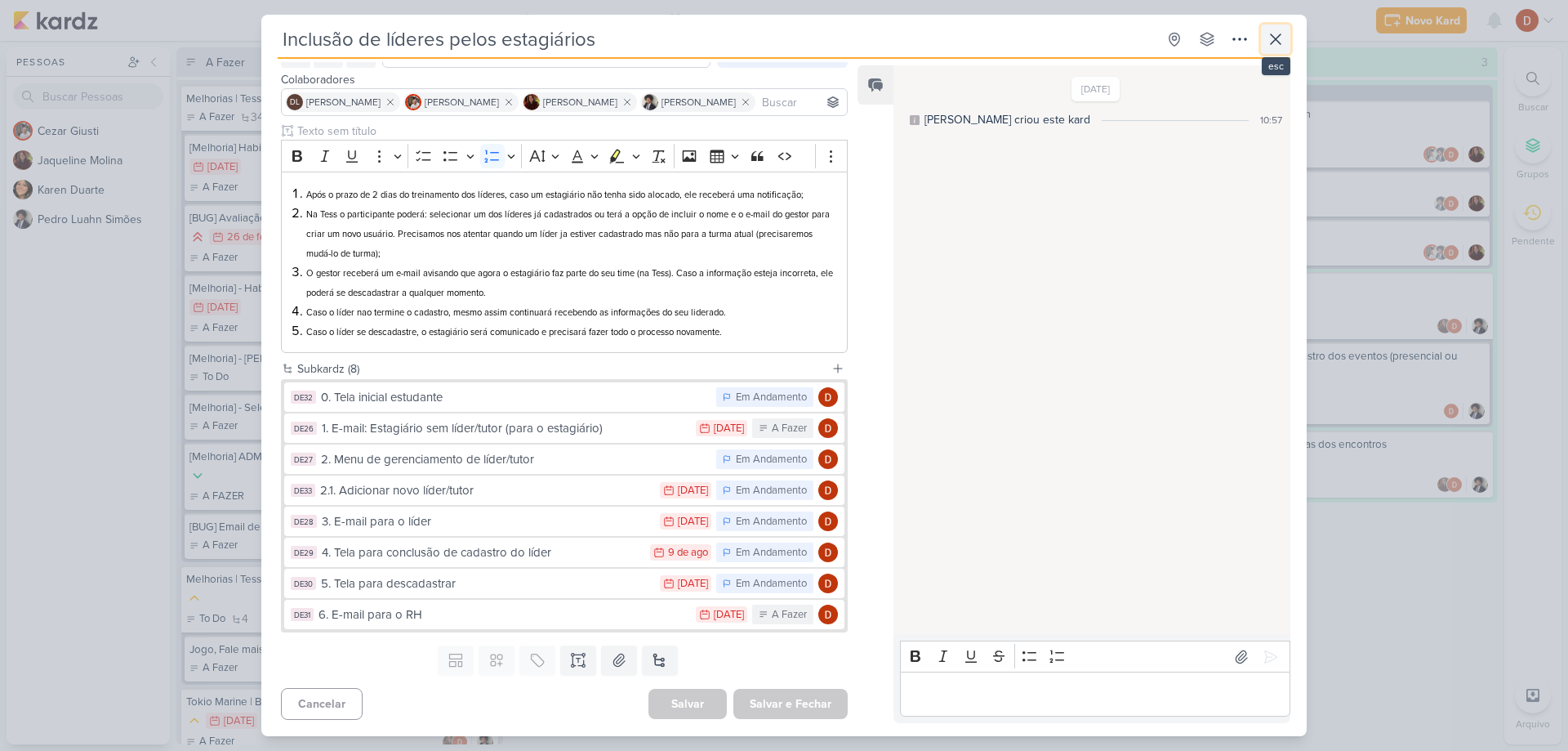
click at [1282, 28] on button at bounding box center [1275, 39] width 30 height 30
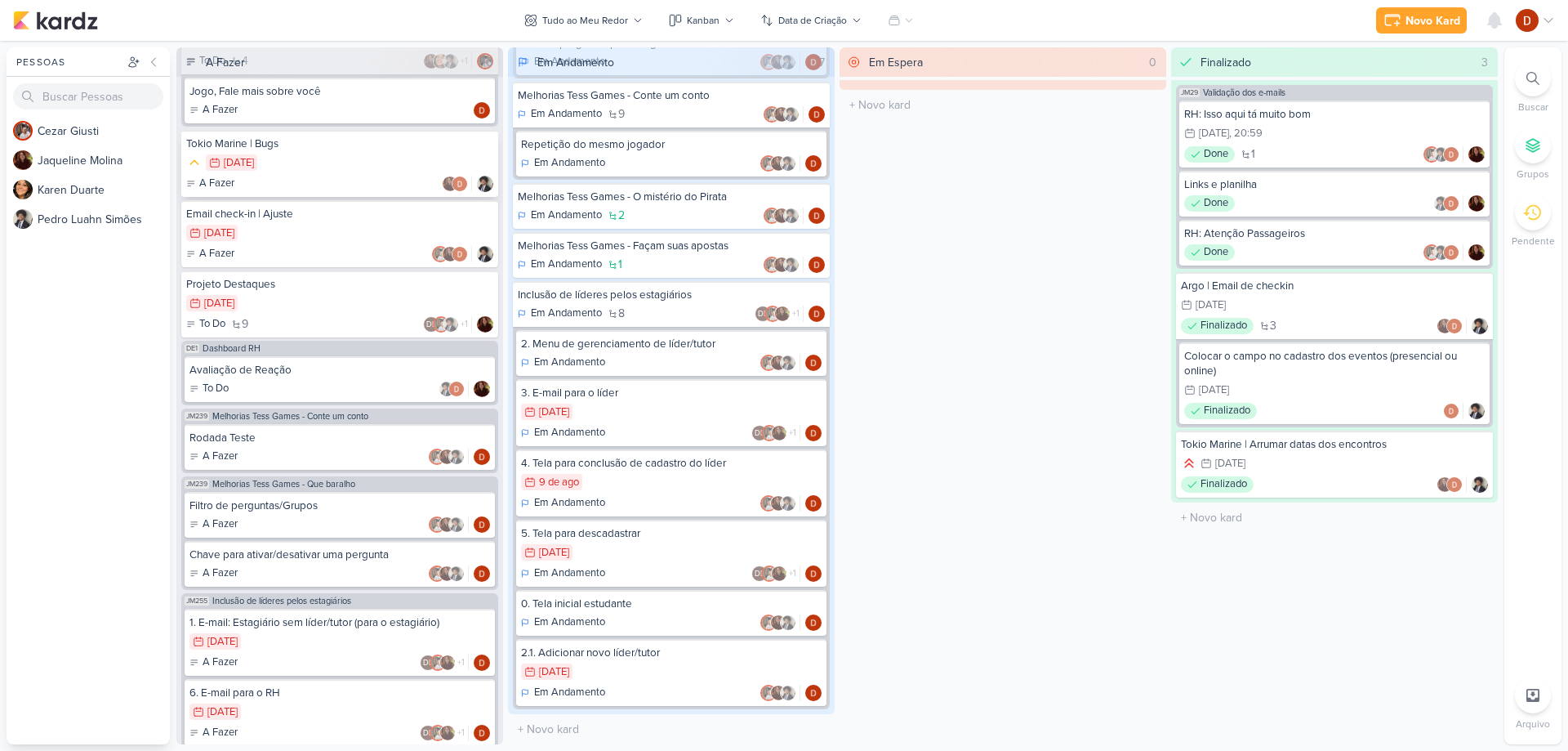
scroll to position [683, 0]
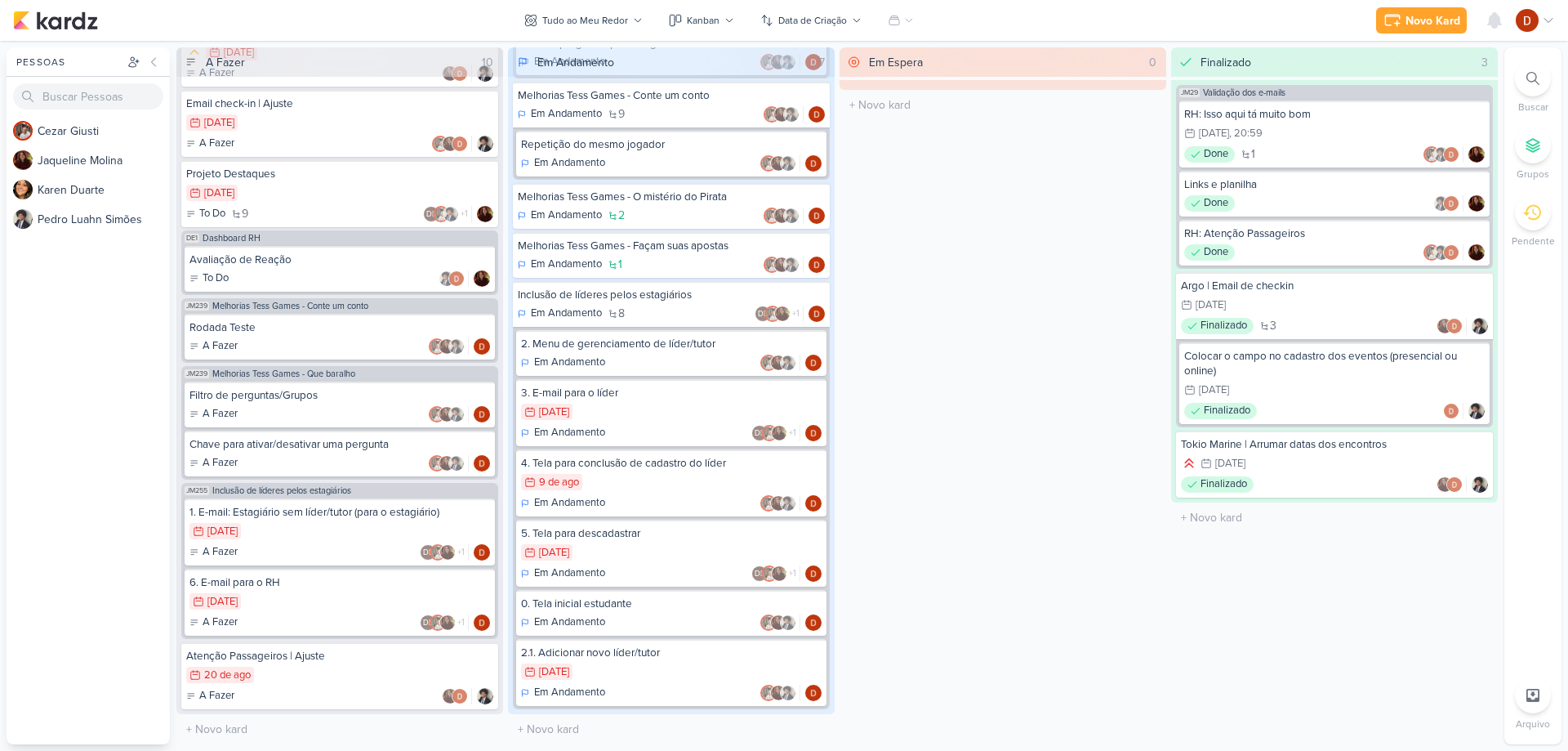
click at [508, 392] on div "Validação dos e-mails 7/3 [DATE] In Progress 21" at bounding box center [671, 248] width 327 height 932
